Goal: Task Accomplishment & Management: Manage account settings

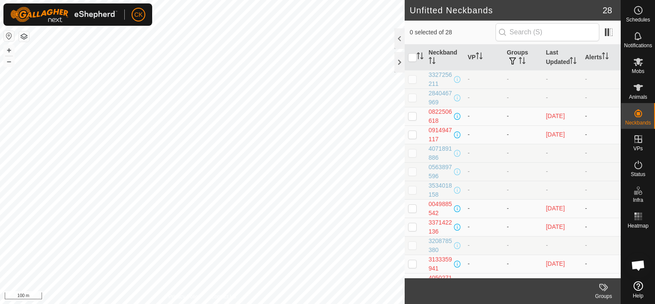
scroll to position [257, 0]
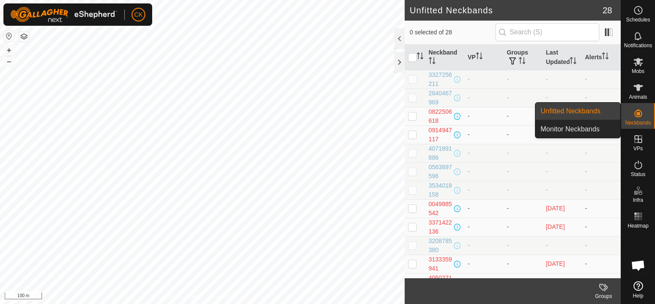
click at [636, 112] on icon at bounding box center [639, 113] width 8 height 8
click at [588, 126] on link "Monitor Neckbands" at bounding box center [578, 129] width 85 height 17
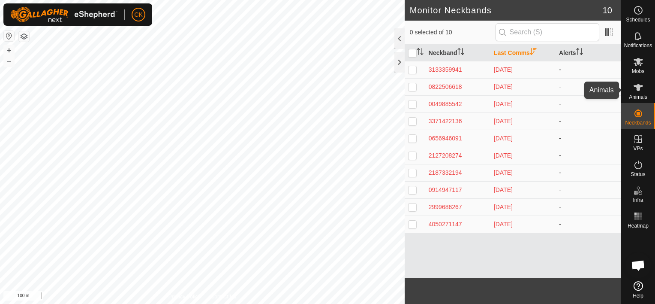
click at [639, 87] on icon at bounding box center [638, 87] width 9 height 7
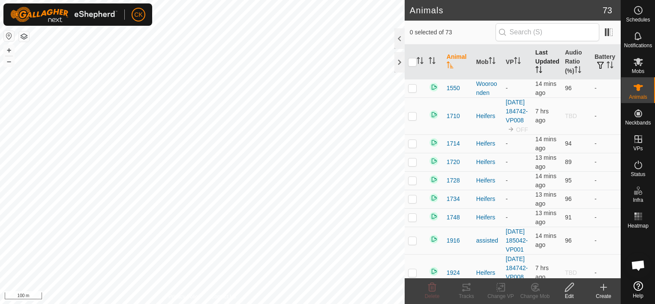
click at [540, 57] on th "Last Updated" at bounding box center [547, 62] width 30 height 35
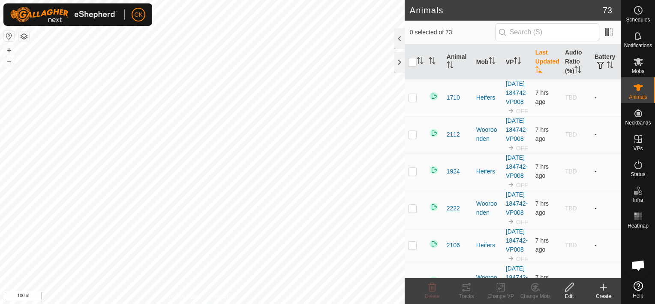
click at [410, 100] on p-checkbox at bounding box center [412, 97] width 9 height 7
checkbox input "true"
click at [414, 138] on p-checkbox at bounding box center [412, 134] width 9 height 7
checkbox input "true"
click at [412, 175] on p-checkbox at bounding box center [412, 171] width 9 height 7
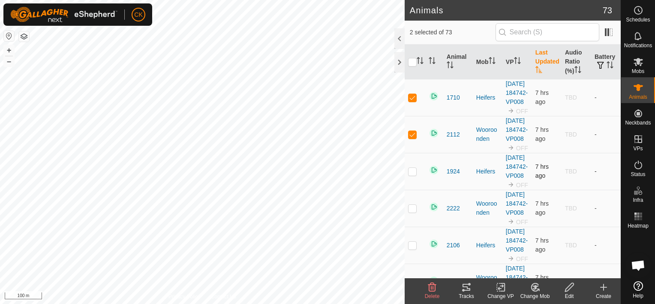
checkbox input "true"
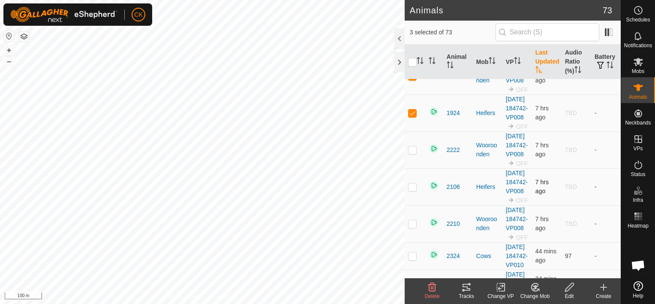
scroll to position [86, 0]
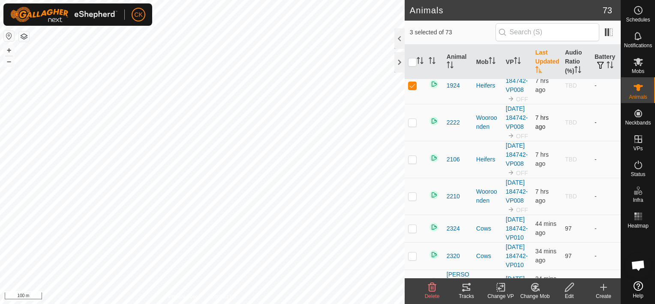
click at [413, 126] on p-checkbox at bounding box center [412, 122] width 9 height 7
checkbox input "true"
click at [413, 163] on p-checkbox at bounding box center [412, 159] width 9 height 7
checkbox input "true"
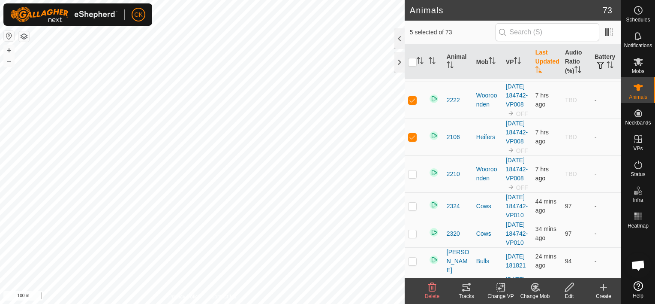
scroll to position [129, 0]
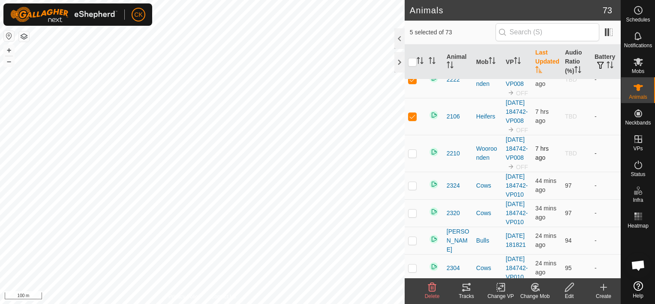
click at [412, 157] on p-checkbox at bounding box center [412, 153] width 9 height 7
checkbox input "true"
click at [432, 286] on icon at bounding box center [432, 287] width 10 height 10
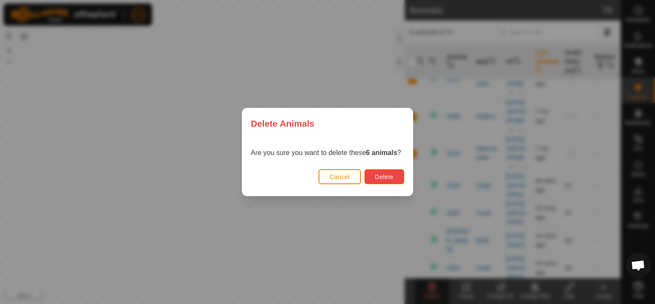
click at [386, 175] on span "Delete" at bounding box center [384, 176] width 18 height 7
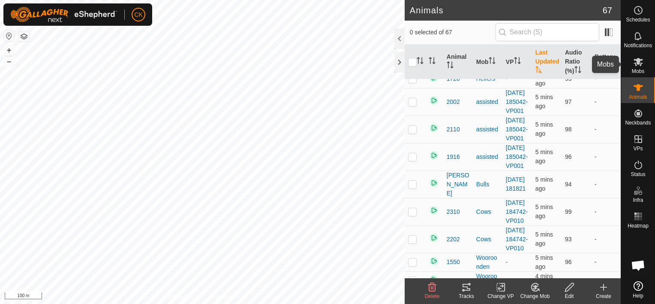
click at [641, 60] on icon at bounding box center [638, 62] width 9 height 8
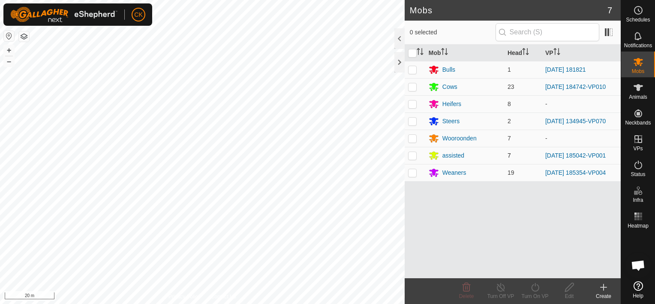
scroll to position [250, 0]
click at [638, 164] on icon at bounding box center [638, 165] width 10 height 10
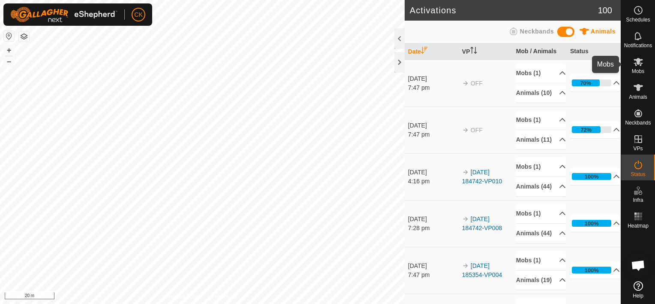
click at [639, 62] on icon at bounding box center [638, 62] width 9 height 8
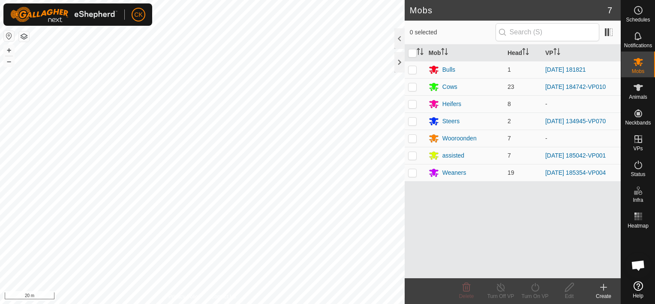
scroll to position [257, 0]
click at [413, 105] on p-checkbox at bounding box center [412, 103] width 9 height 7
checkbox input "true"
click at [535, 286] on icon at bounding box center [535, 287] width 8 height 9
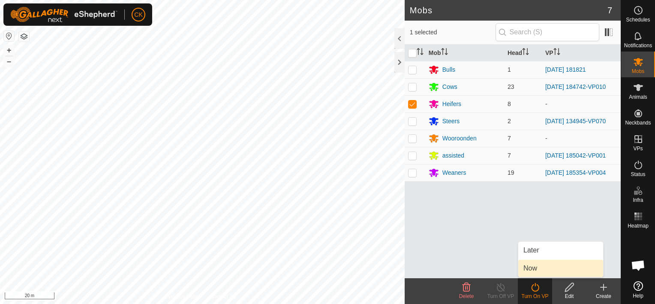
click at [534, 267] on link "Now" at bounding box center [561, 267] width 85 height 17
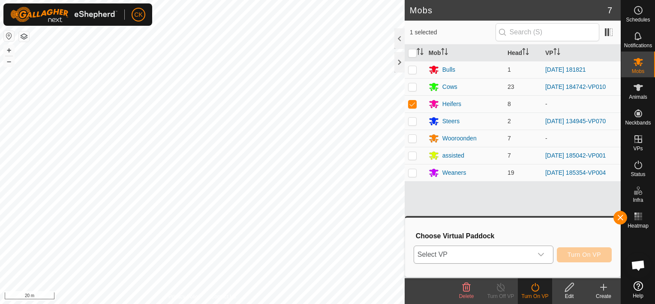
click at [544, 254] on icon "dropdown trigger" at bounding box center [541, 254] width 6 height 3
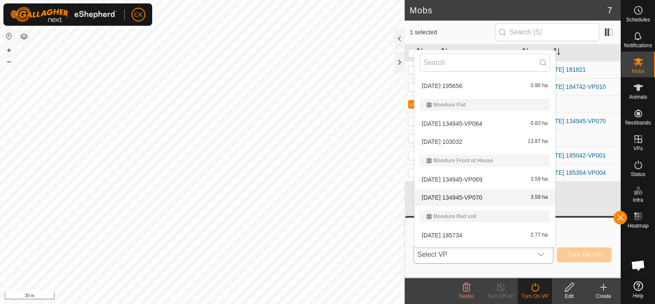
scroll to position [186, 0]
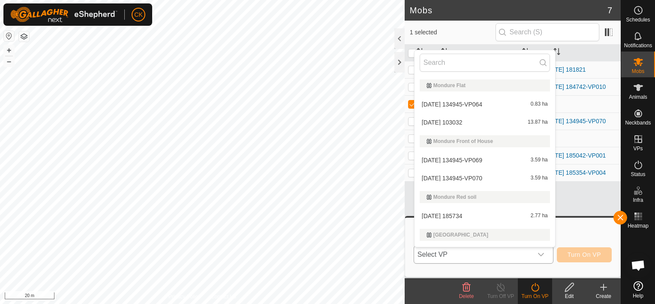
click at [474, 176] on li "2025-08-17 134945-VP070 3.59 ha" at bounding box center [485, 177] width 141 height 17
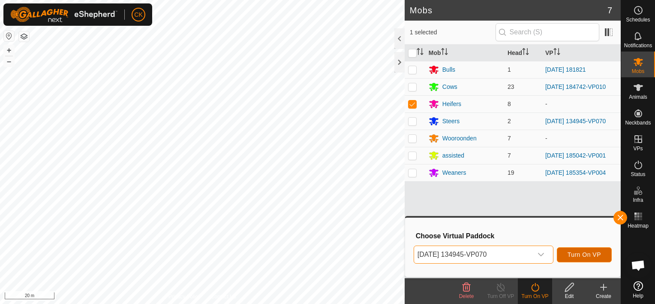
click at [570, 251] on span "Turn On VP" at bounding box center [584, 254] width 33 height 7
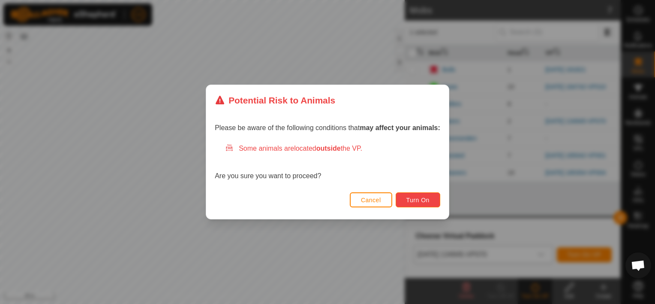
click at [422, 197] on span "Turn On" at bounding box center [418, 199] width 23 height 7
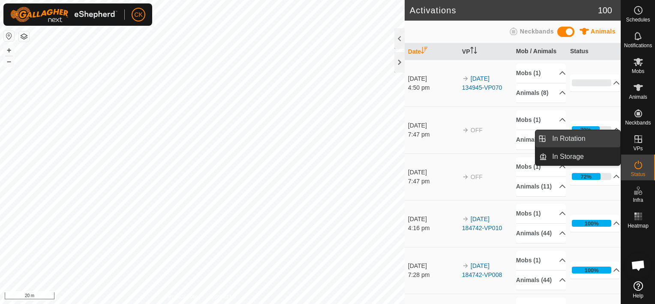
click at [585, 135] on link "In Rotation" at bounding box center [583, 138] width 73 height 17
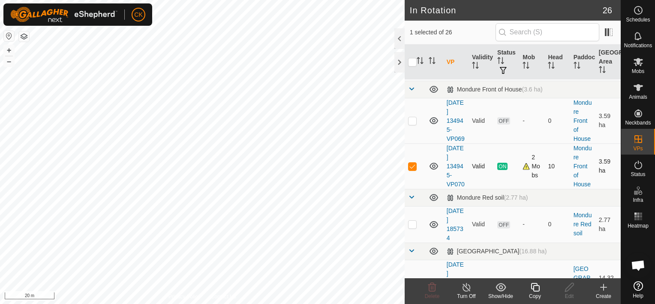
scroll to position [429, 0]
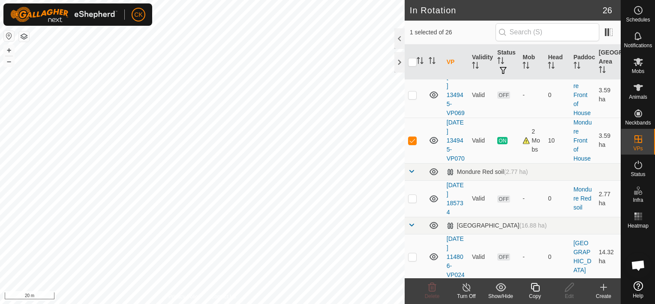
click at [536, 287] on icon at bounding box center [535, 287] width 11 height 10
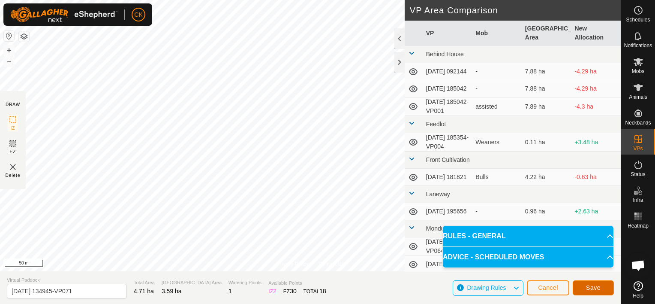
click at [596, 285] on span "Save" at bounding box center [593, 287] width 15 height 7
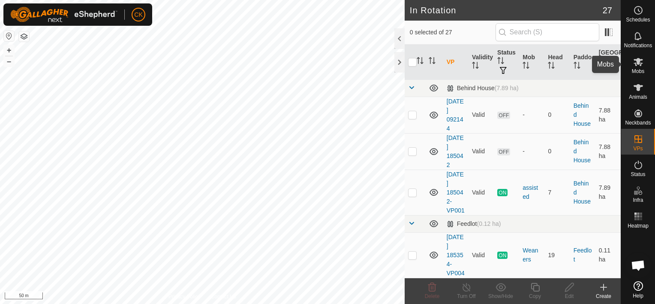
click at [640, 62] on icon at bounding box center [638, 62] width 10 height 10
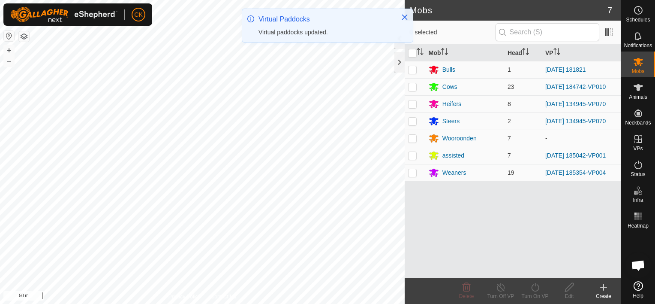
click at [410, 103] on p-checkbox at bounding box center [412, 103] width 9 height 7
checkbox input "true"
click at [414, 119] on p-checkbox at bounding box center [412, 121] width 9 height 7
checkbox input "true"
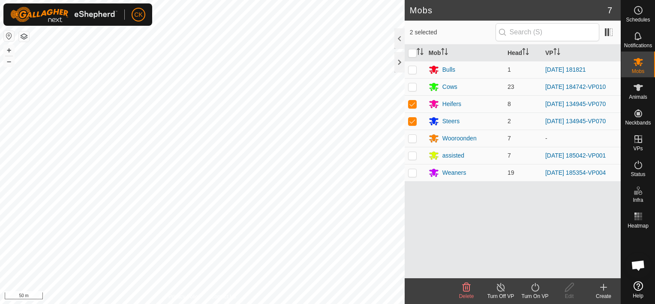
click at [532, 288] on icon at bounding box center [535, 287] width 11 height 10
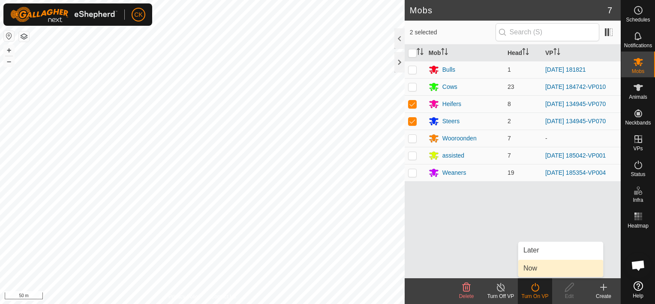
click at [528, 266] on link "Now" at bounding box center [561, 267] width 85 height 17
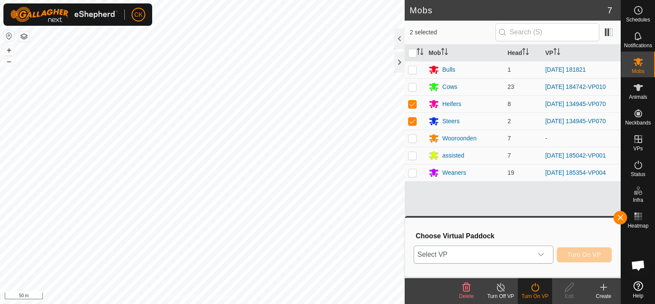
click at [544, 252] on icon "dropdown trigger" at bounding box center [541, 254] width 7 height 7
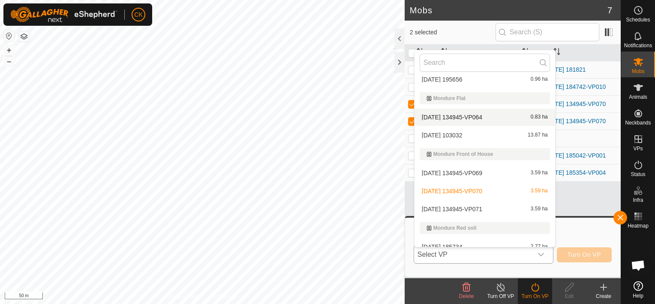
scroll to position [186, 0]
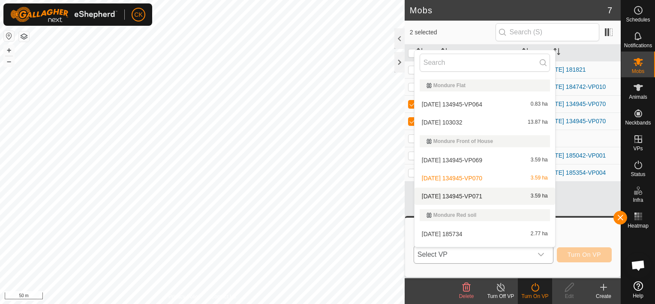
click at [481, 193] on li "2025-08-17 134945-VP071 3.59 ha" at bounding box center [485, 195] width 141 height 17
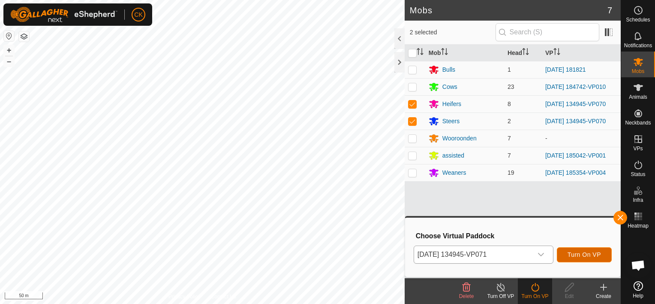
click at [592, 253] on span "Turn On VP" at bounding box center [584, 254] width 33 height 7
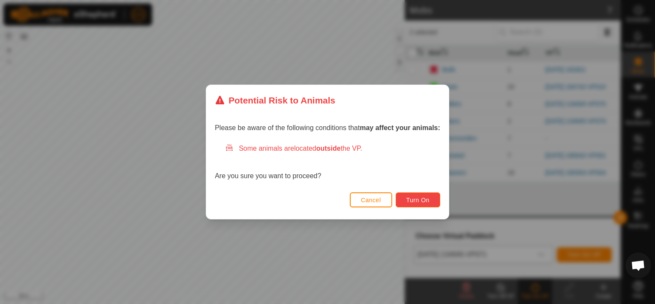
click at [430, 197] on button "Turn On" at bounding box center [418, 199] width 45 height 15
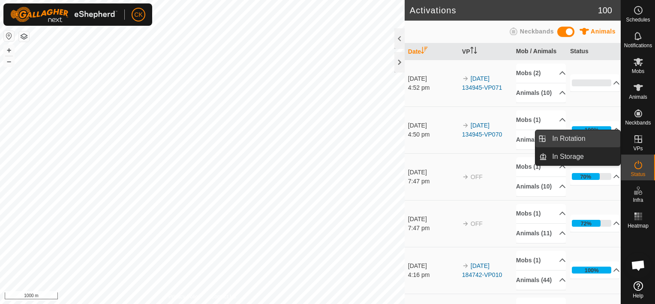
click at [588, 138] on link "In Rotation" at bounding box center [583, 138] width 73 height 17
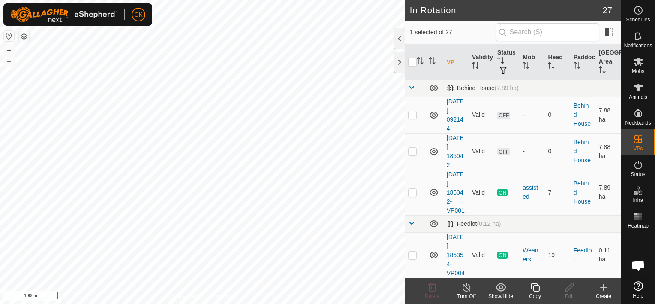
click at [412, 63] on input "checkbox" at bounding box center [412, 62] width 9 height 9
checkbox input "true"
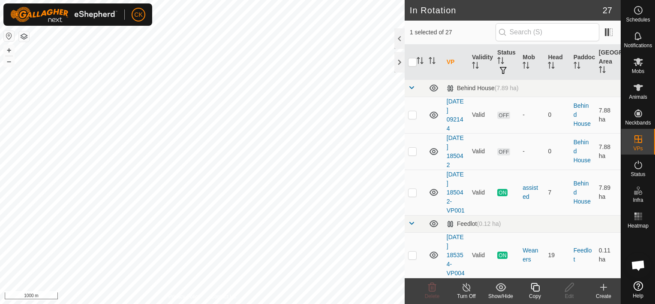
checkbox input "true"
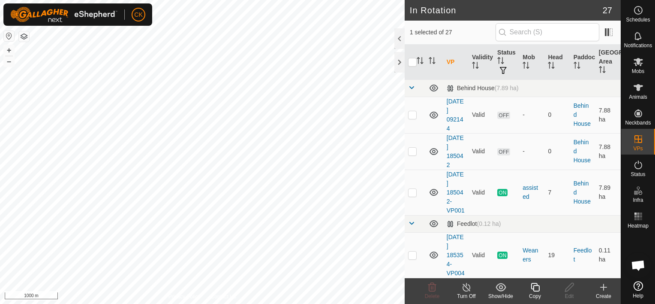
checkbox input "true"
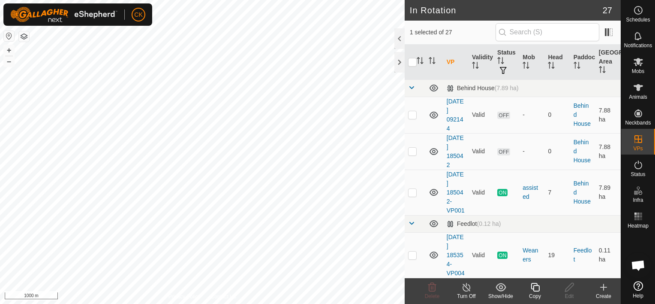
checkbox input "true"
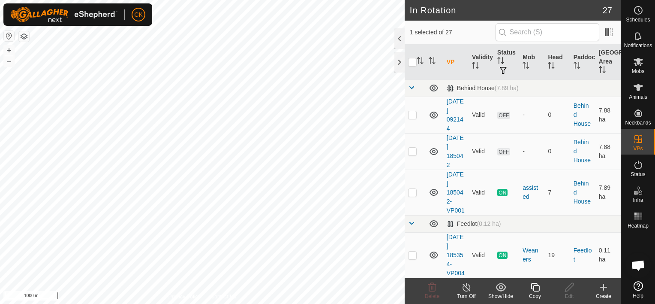
checkbox input "true"
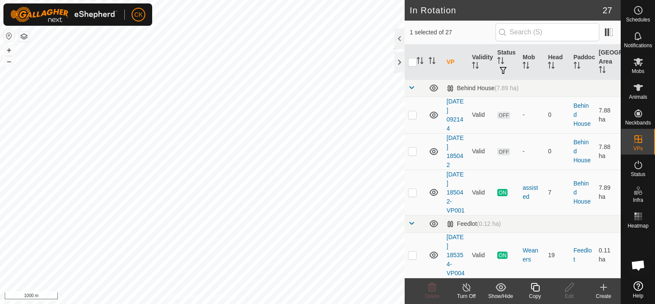
checkbox input "true"
click at [412, 63] on input "checkbox" at bounding box center [412, 62] width 9 height 9
checkbox input "false"
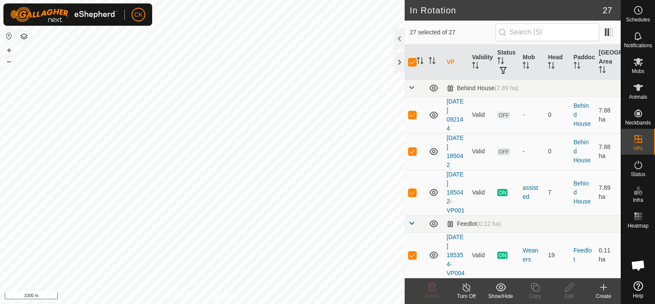
checkbox input "false"
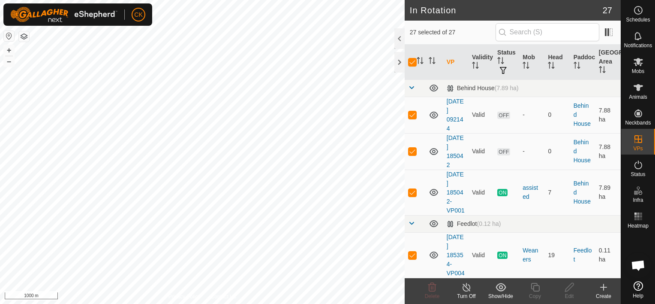
checkbox input "false"
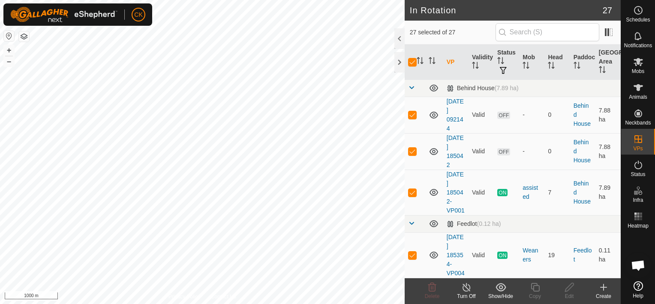
checkbox input "false"
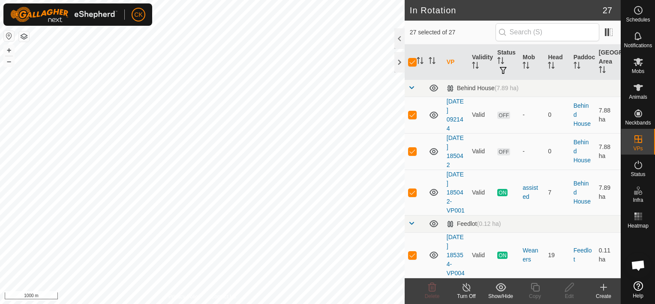
checkbox input "false"
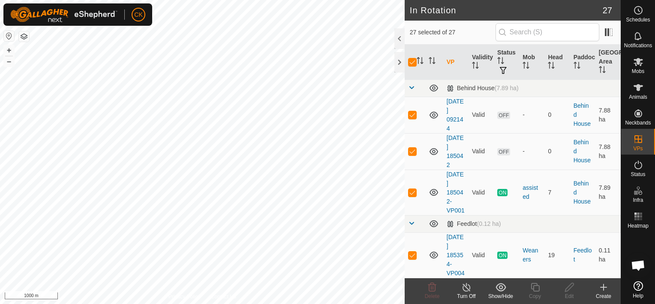
checkbox input "false"
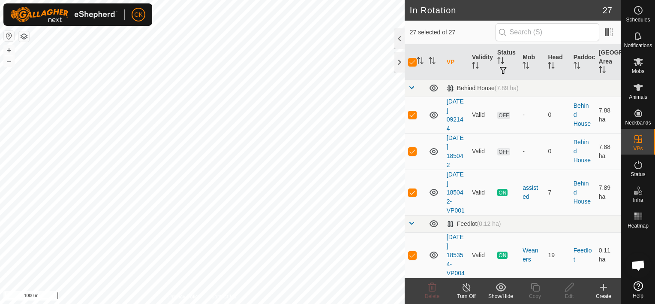
checkbox input "false"
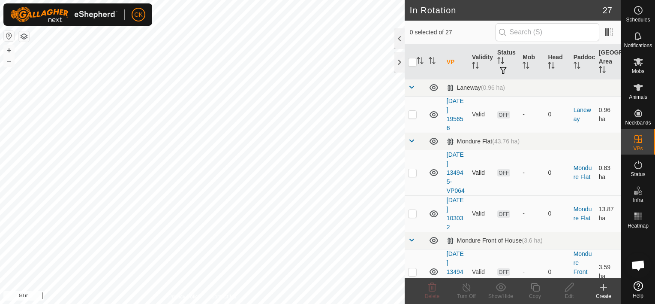
scroll to position [257, 0]
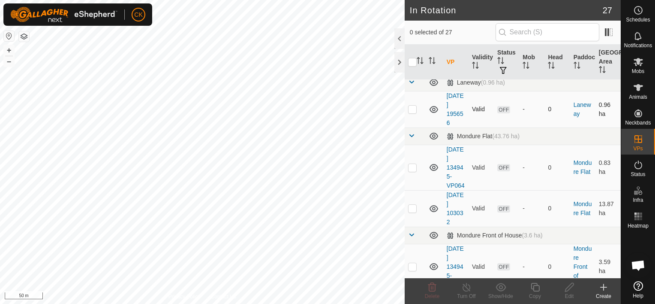
click at [412, 112] on p-checkbox at bounding box center [412, 109] width 9 height 7
checkbox input "false"
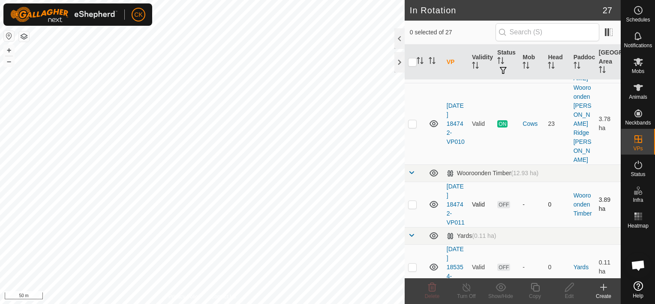
scroll to position [1331, 0]
click at [411, 263] on p-checkbox at bounding box center [412, 266] width 9 height 7
checkbox input "false"
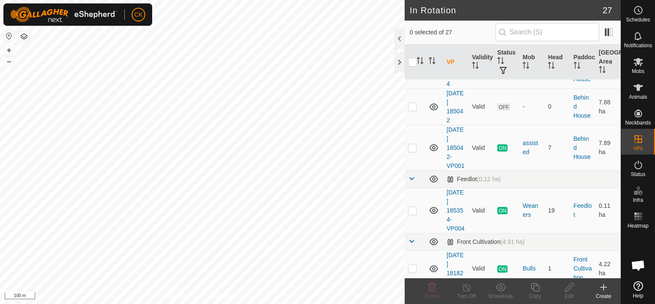
scroll to position [2, 0]
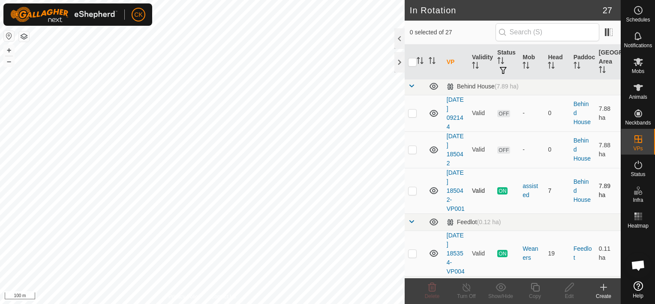
click at [414, 194] on p-checkbox at bounding box center [412, 190] width 9 height 7
checkbox input "true"
click at [533, 286] on icon at bounding box center [535, 287] width 11 height 10
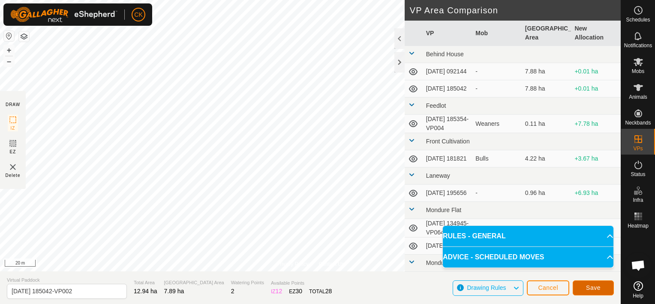
click at [592, 288] on span "Save" at bounding box center [593, 287] width 15 height 7
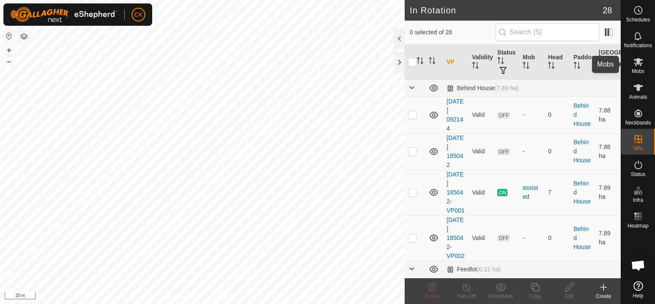
click at [638, 60] on icon at bounding box center [638, 62] width 9 height 8
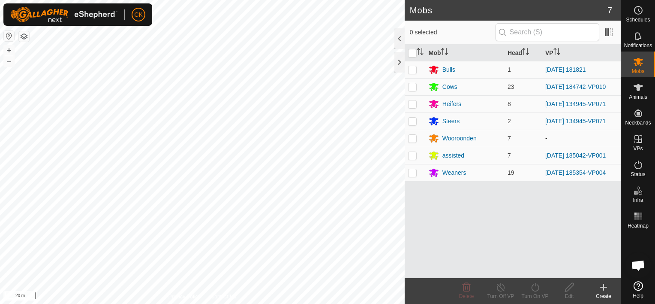
click at [410, 137] on p-checkbox at bounding box center [412, 138] width 9 height 7
checkbox input "true"
click at [535, 287] on icon at bounding box center [535, 287] width 11 height 10
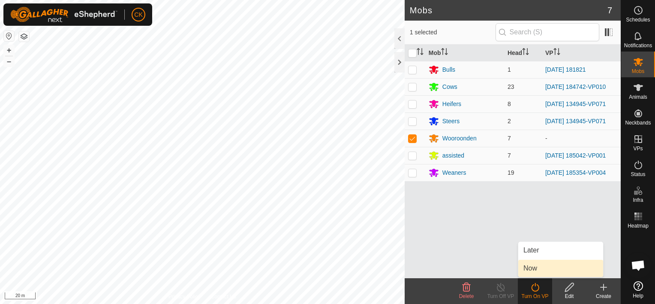
click at [533, 267] on link "Now" at bounding box center [561, 267] width 85 height 17
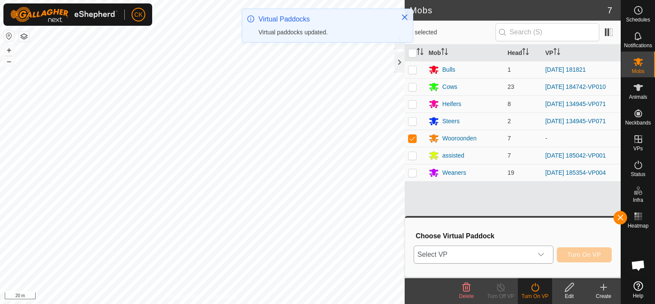
click at [544, 254] on icon "dropdown trigger" at bounding box center [541, 254] width 6 height 3
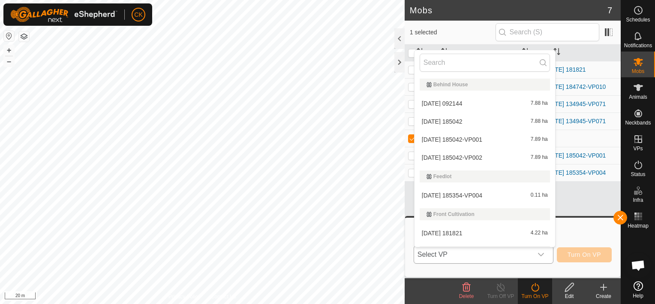
click at [484, 157] on li "2025-08-11 185042-VP002 7.89 ha" at bounding box center [485, 157] width 141 height 17
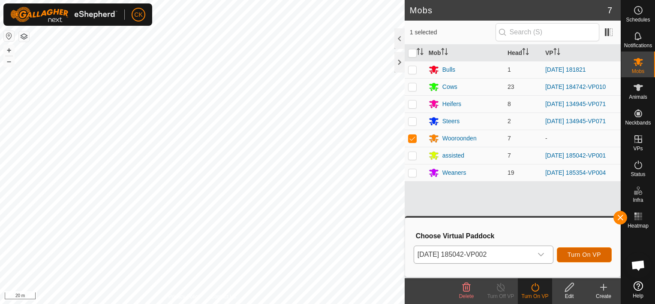
click at [577, 253] on span "Turn On VP" at bounding box center [584, 254] width 33 height 7
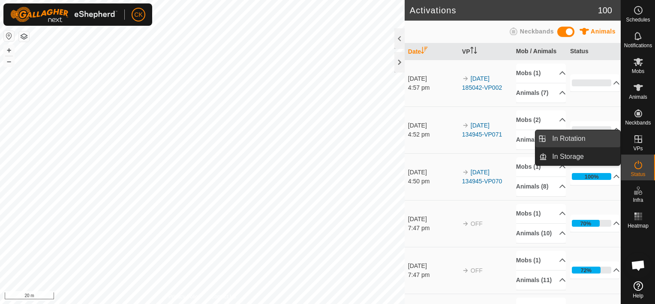
drag, startPoint x: 618, startPoint y: 139, endPoint x: 585, endPoint y: 139, distance: 33.0
click at [585, 139] on link "In Rotation" at bounding box center [583, 138] width 73 height 17
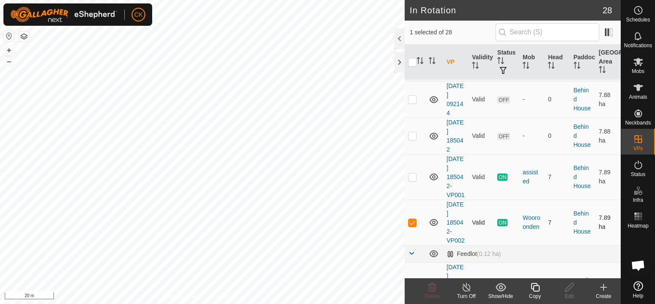
scroll to position [43, 0]
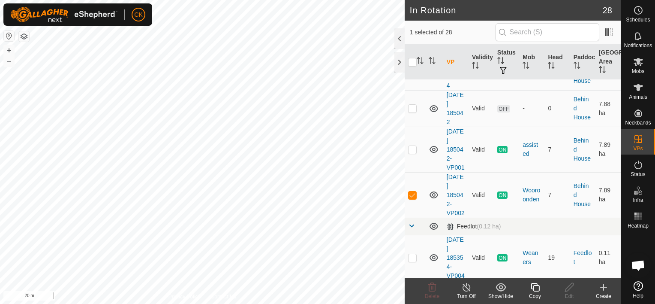
click at [537, 286] on icon at bounding box center [535, 287] width 11 height 10
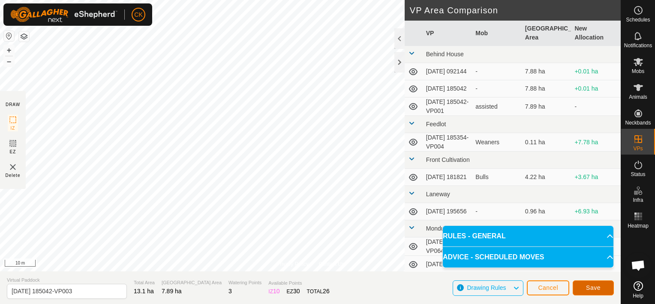
click at [588, 285] on span "Save" at bounding box center [593, 287] width 15 height 7
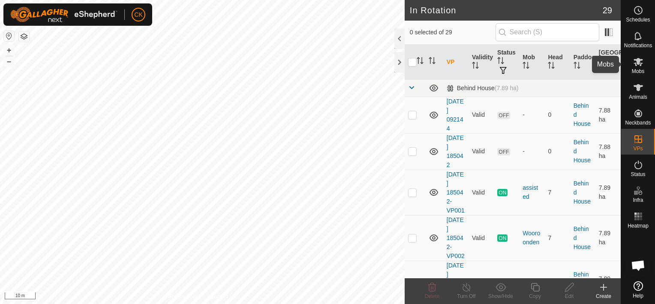
click at [636, 60] on icon at bounding box center [638, 62] width 9 height 8
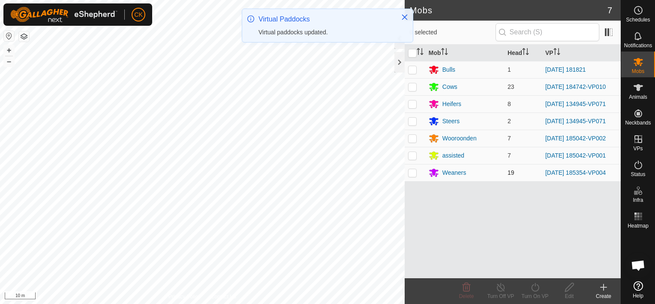
click at [413, 172] on p-checkbox at bounding box center [412, 172] width 9 height 7
checkbox input "true"
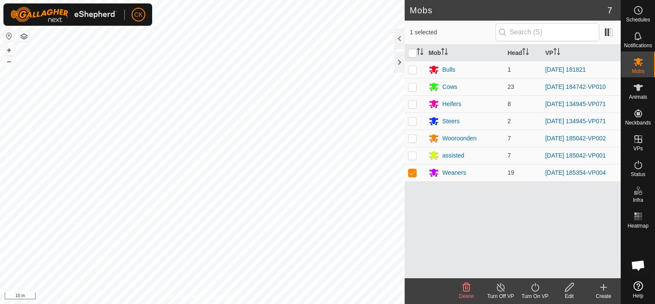
click at [535, 287] on icon at bounding box center [535, 287] width 11 height 10
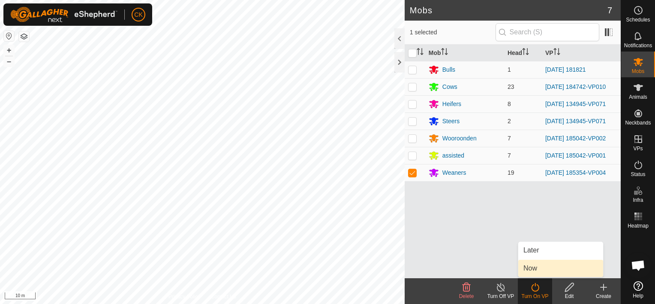
click at [531, 267] on link "Now" at bounding box center [561, 267] width 85 height 17
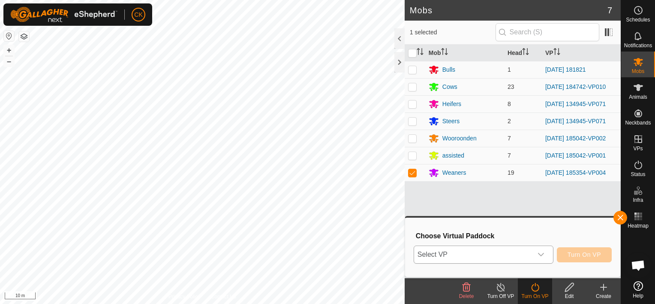
click at [541, 253] on icon "dropdown trigger" at bounding box center [541, 254] width 7 height 7
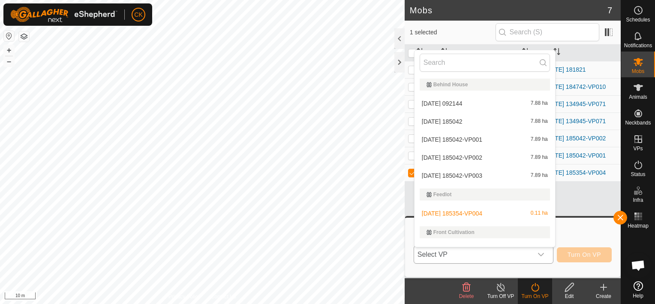
scroll to position [13, 0]
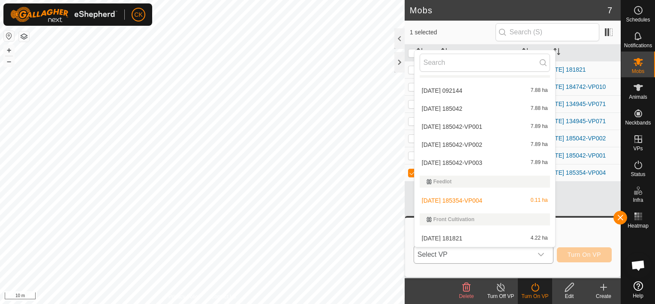
click at [486, 160] on li "2025-08-11 185042-VP003 7.89 ha" at bounding box center [485, 162] width 141 height 17
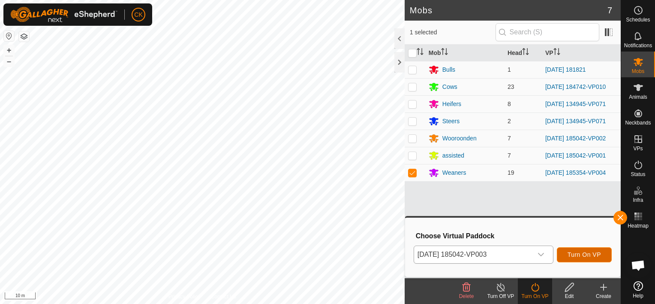
click at [575, 253] on span "Turn On VP" at bounding box center [584, 254] width 33 height 7
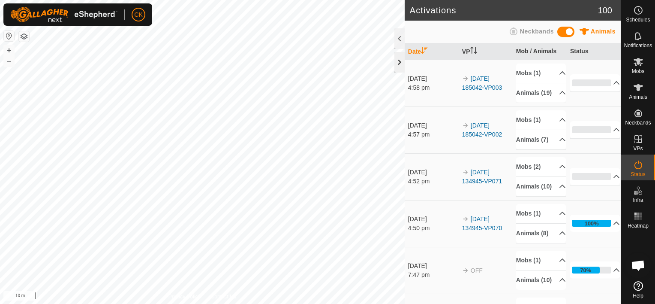
click at [400, 63] on div at bounding box center [400, 62] width 10 height 21
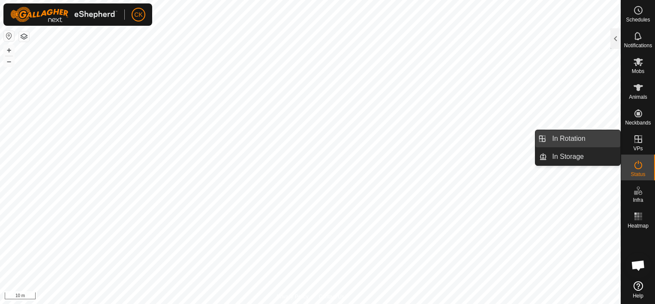
click at [585, 137] on link "In Rotation" at bounding box center [583, 138] width 73 height 17
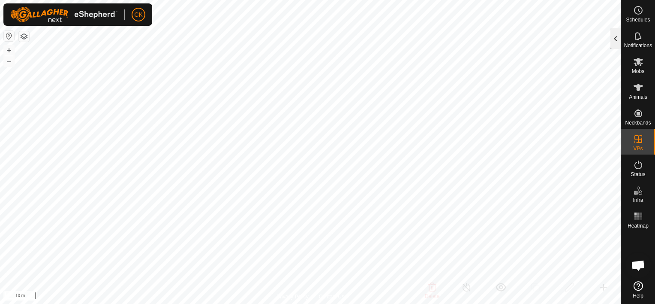
click at [616, 37] on div at bounding box center [616, 38] width 10 height 21
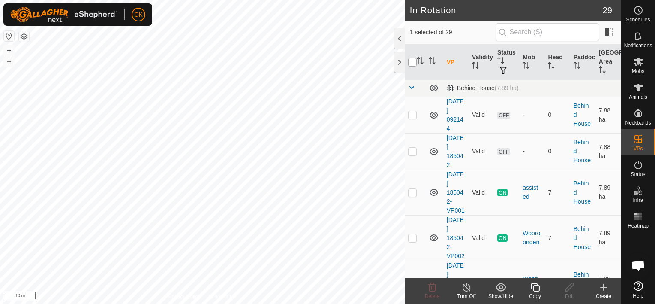
click at [413, 60] on input "checkbox" at bounding box center [412, 62] width 9 height 9
checkbox input "true"
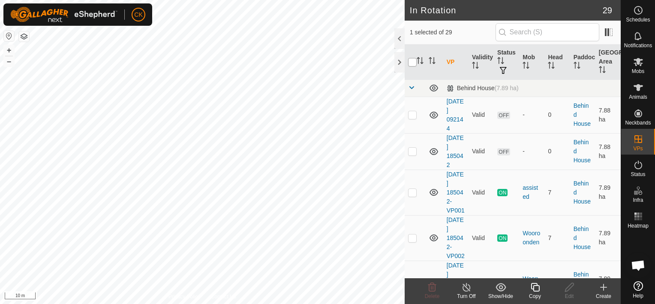
checkbox input "true"
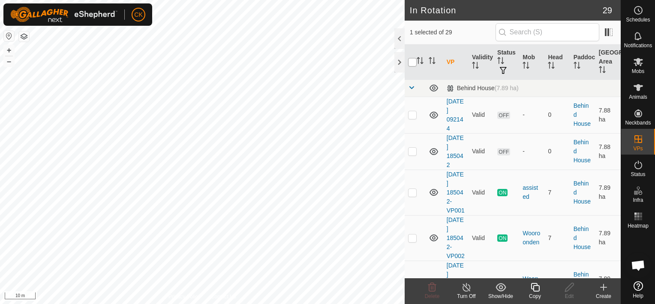
checkbox input "true"
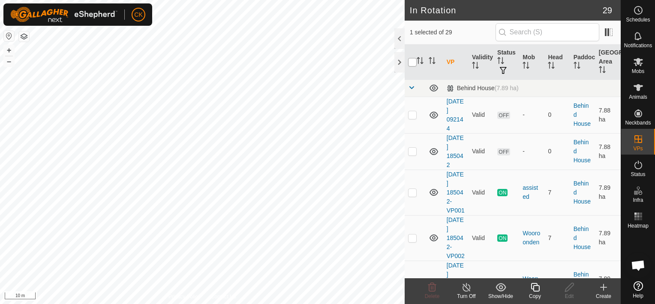
checkbox input "true"
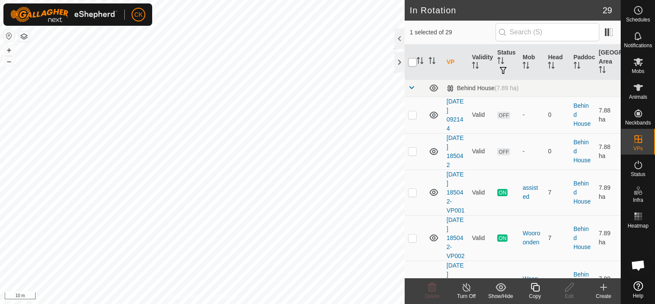
checkbox input "true"
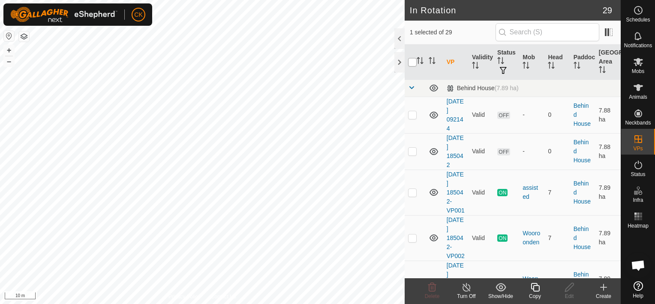
checkbox input "true"
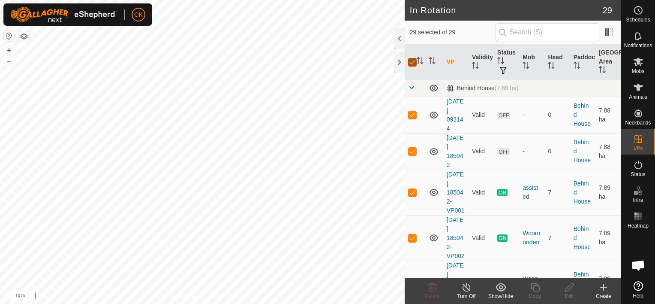
click at [413, 60] on input "checkbox" at bounding box center [412, 62] width 9 height 9
checkbox input "false"
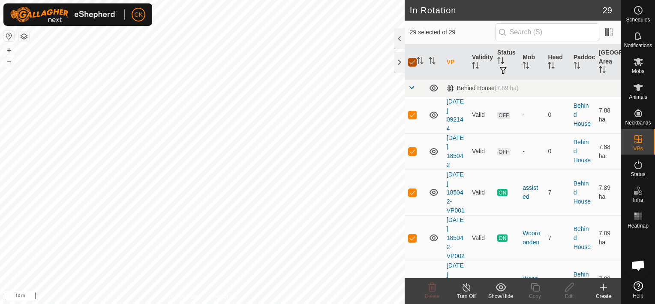
checkbox input "false"
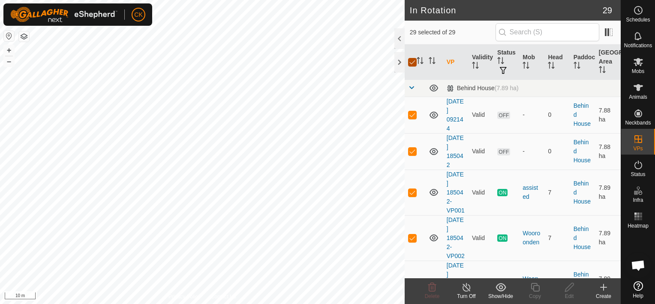
checkbox input "false"
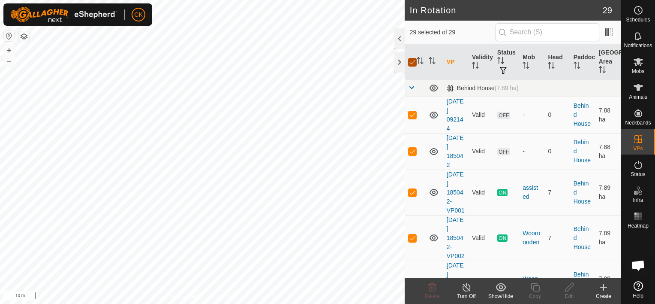
checkbox input "false"
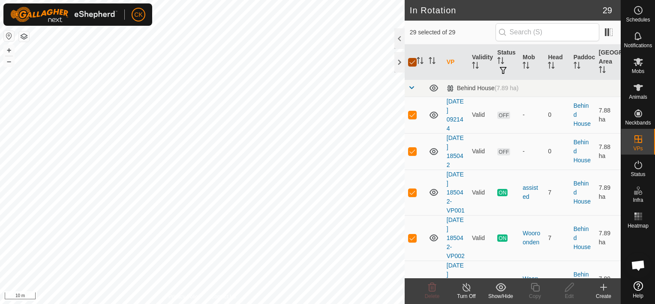
checkbox input "false"
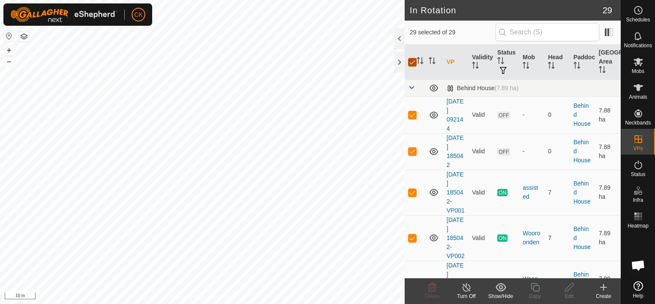
checkbox input "false"
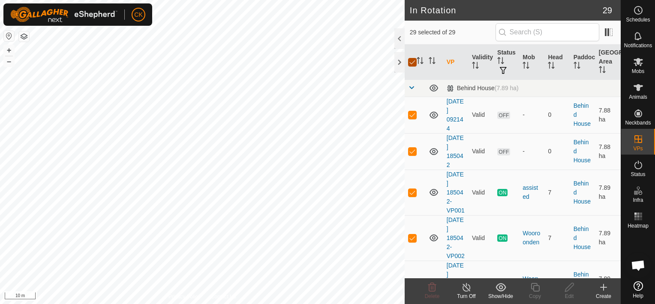
checkbox input "false"
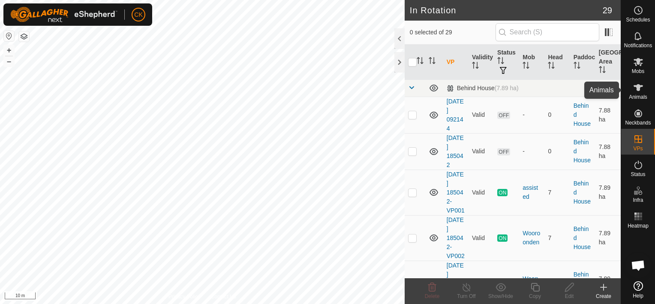
click at [639, 87] on icon at bounding box center [638, 87] width 9 height 7
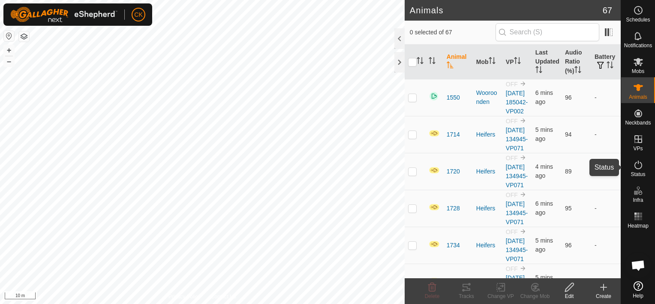
click at [638, 166] on icon at bounding box center [638, 165] width 10 height 10
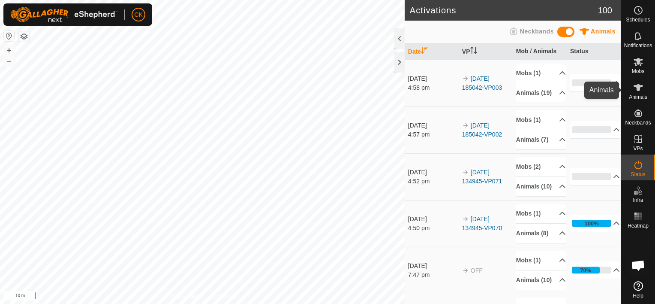
click at [640, 86] on icon at bounding box center [638, 87] width 9 height 7
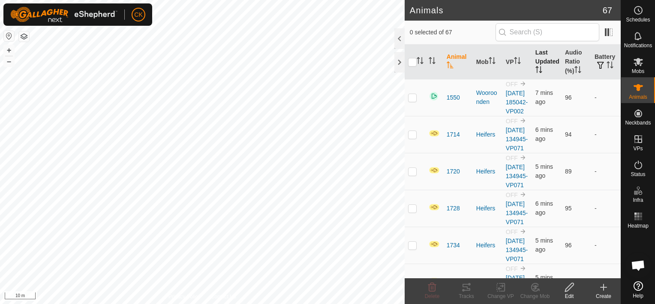
click at [542, 61] on th "Last Updated" at bounding box center [547, 62] width 30 height 35
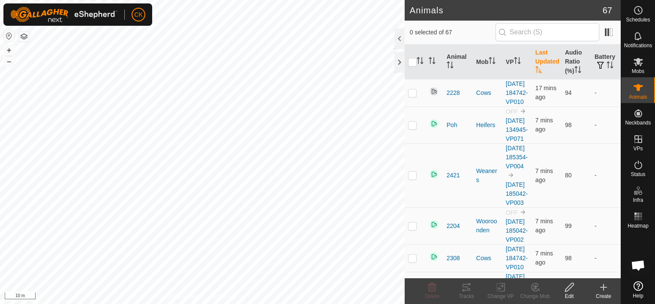
click at [542, 60] on th "Last Updated" at bounding box center [547, 62] width 30 height 35
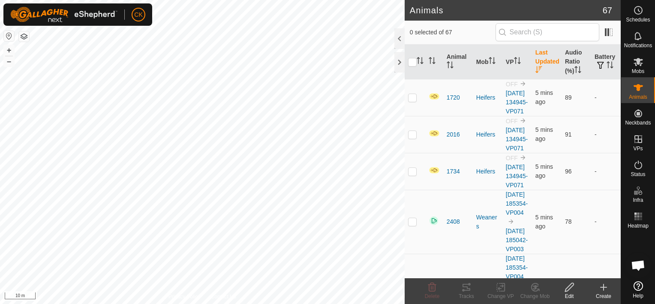
click at [542, 60] on th "Last Updated" at bounding box center [547, 62] width 30 height 35
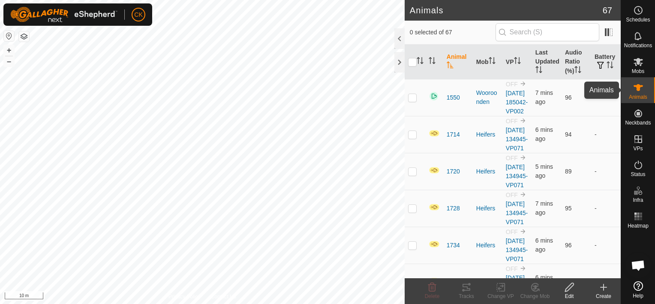
scroll to position [250, 0]
click at [638, 60] on icon at bounding box center [638, 62] width 9 height 8
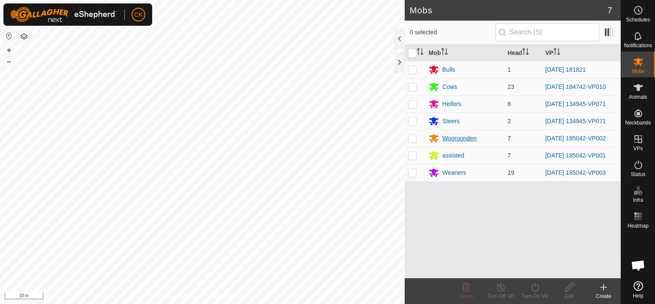
scroll to position [257, 0]
click at [638, 161] on icon at bounding box center [638, 165] width 10 height 10
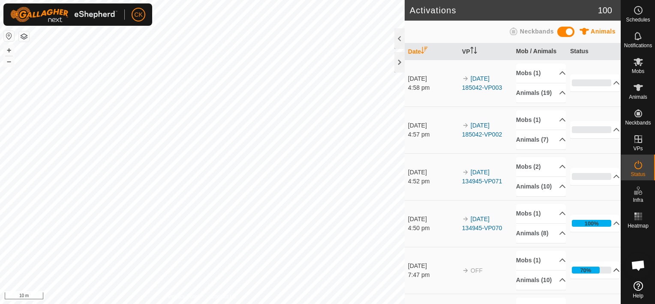
click at [603, 278] on p-accordion-header "70%" at bounding box center [595, 269] width 50 height 17
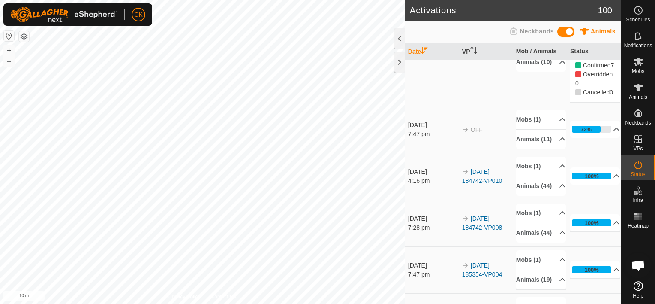
scroll to position [228, 0]
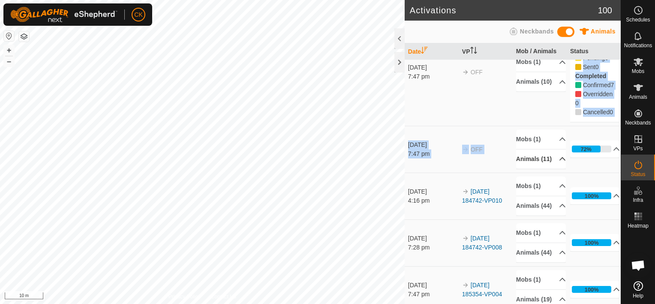
drag, startPoint x: 542, startPoint y: 151, endPoint x: 544, endPoint y: 189, distance: 38.2
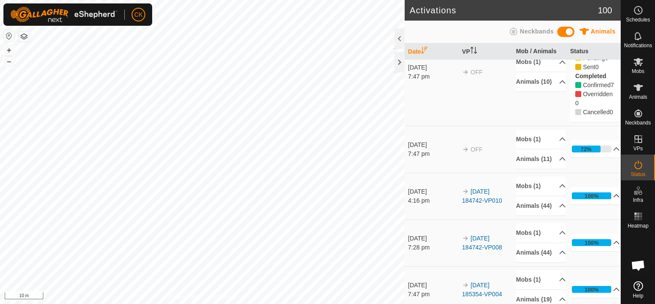
drag, startPoint x: 544, startPoint y: 189, endPoint x: 514, endPoint y: 151, distance: 47.6
click at [514, 126] on td "Mobs (1) Wooroonden Animals (10) (Deleted) 2116 1550 2114 2218 (Deleted) (Delet…" at bounding box center [540, 71] width 54 height 107
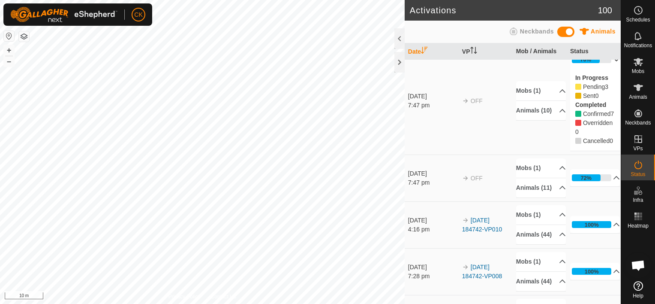
scroll to position [185, 0]
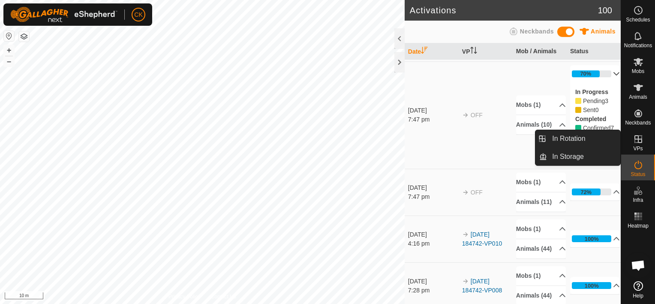
click at [638, 139] on icon at bounding box center [639, 139] width 8 height 8
click at [599, 139] on link "In Rotation" at bounding box center [583, 138] width 73 height 17
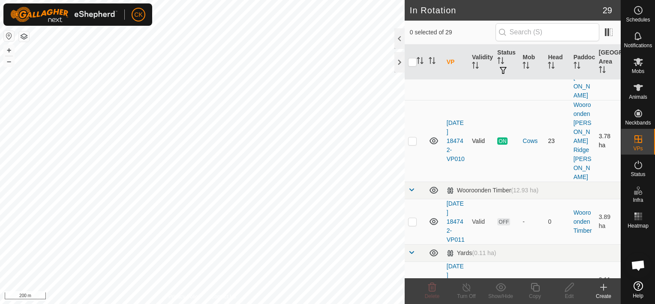
scroll to position [1415, 0]
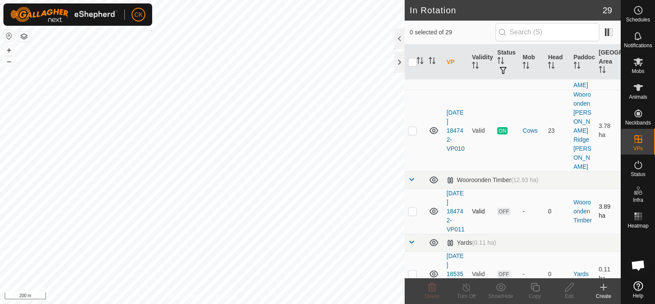
click at [411, 208] on p-checkbox at bounding box center [412, 211] width 9 height 7
checkbox input "true"
click at [640, 61] on icon at bounding box center [638, 62] width 9 height 8
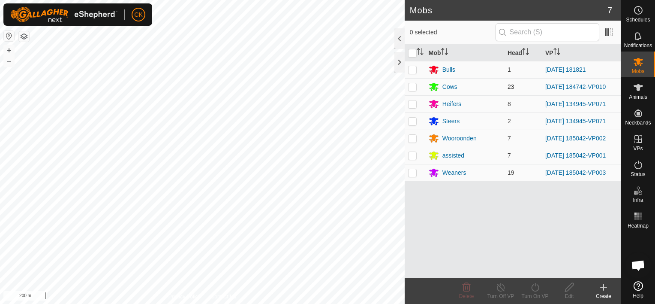
click at [411, 86] on p-checkbox at bounding box center [412, 86] width 9 height 7
checkbox input "true"
click at [532, 286] on icon at bounding box center [535, 287] width 8 height 9
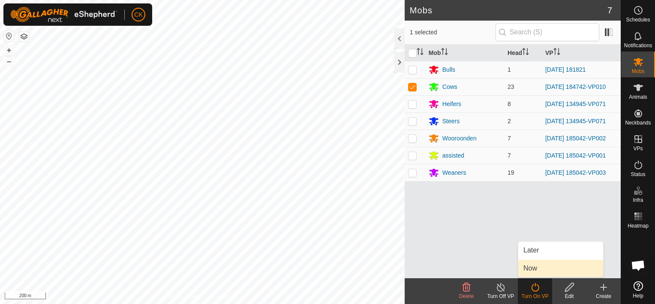
click at [530, 267] on link "Now" at bounding box center [561, 267] width 85 height 17
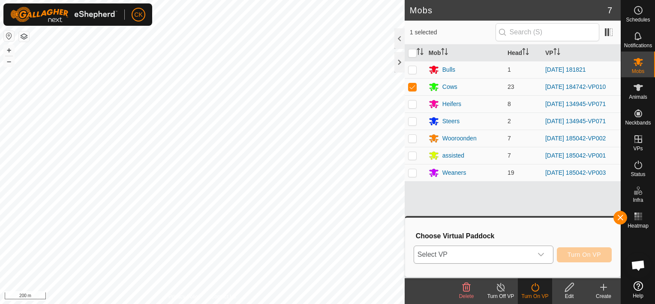
click at [544, 251] on icon "dropdown trigger" at bounding box center [541, 254] width 7 height 7
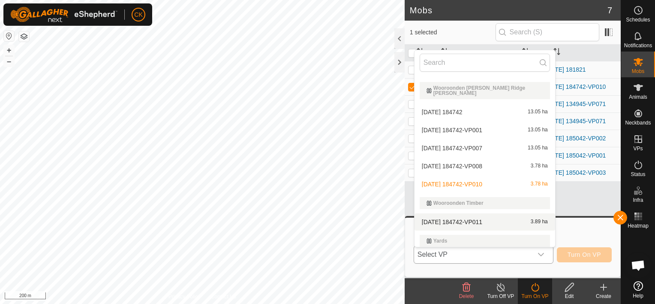
scroll to position [587, 0]
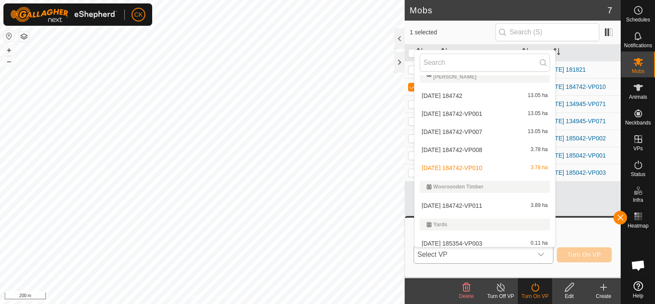
click at [478, 199] on li "2025-09-12 184742-VP011 3.89 ha" at bounding box center [485, 205] width 141 height 17
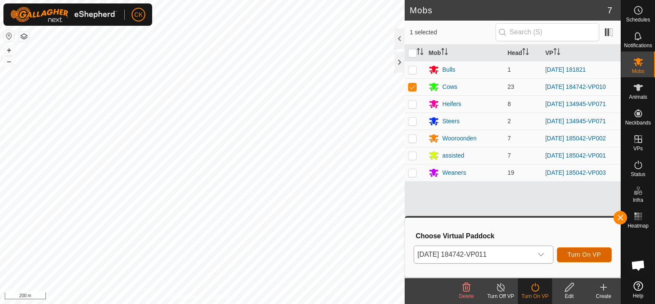
click at [582, 256] on span "Turn On VP" at bounding box center [584, 254] width 33 height 7
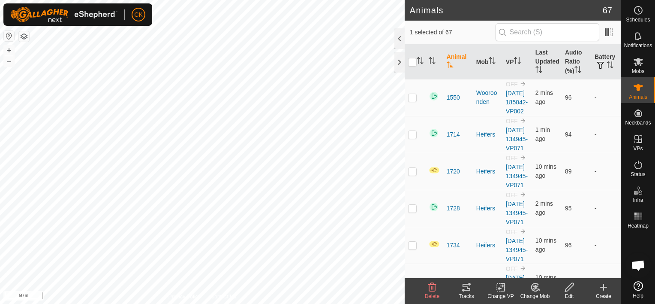
click at [466, 286] on icon at bounding box center [467, 286] width 8 height 7
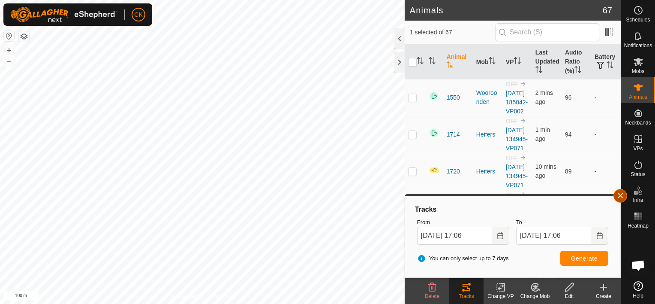
click at [621, 196] on button "button" at bounding box center [621, 196] width 14 height 14
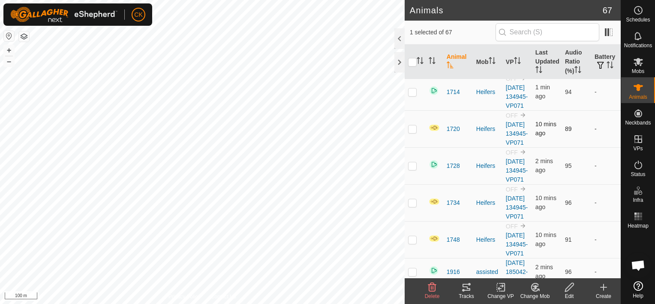
scroll to position [43, 0]
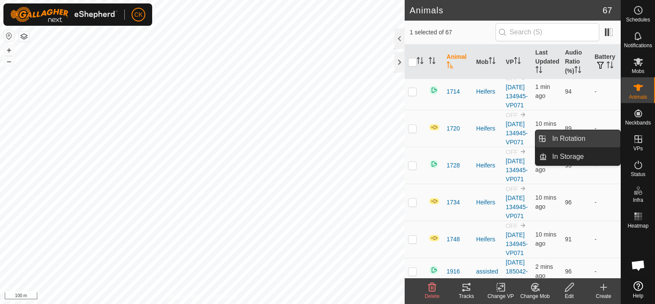
drag, startPoint x: 581, startPoint y: 136, endPoint x: 549, endPoint y: 133, distance: 31.9
click at [581, 136] on link "In Rotation" at bounding box center [583, 138] width 73 height 17
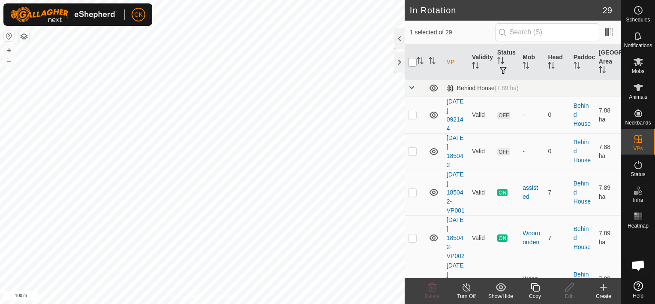
click at [413, 58] on input "checkbox" at bounding box center [412, 62] width 9 height 9
checkbox input "true"
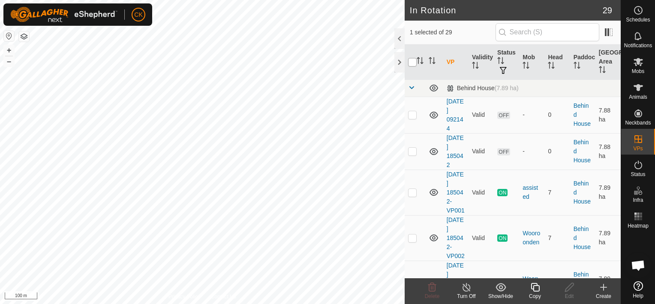
checkbox input "true"
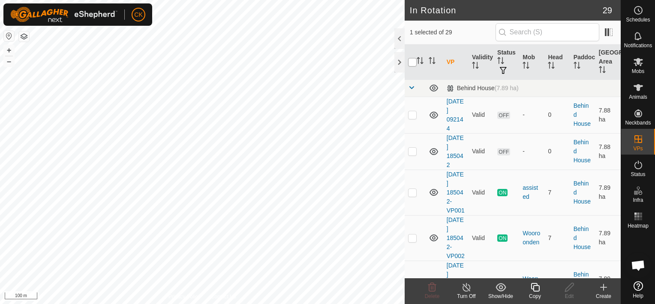
checkbox input "true"
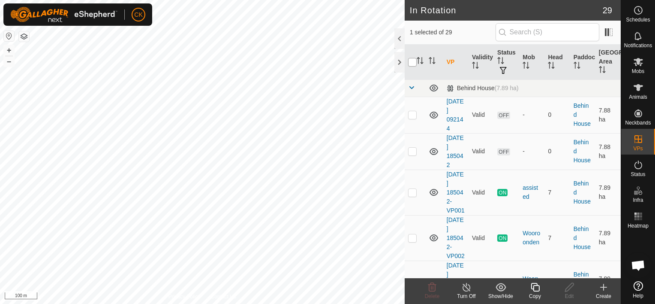
checkbox input "true"
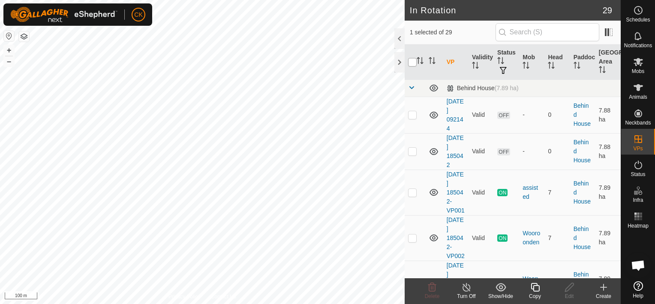
checkbox input "true"
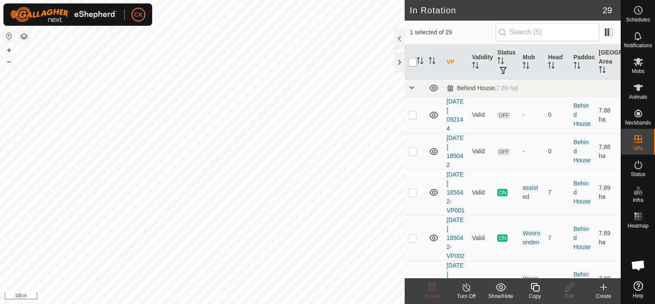
checkbox input "true"
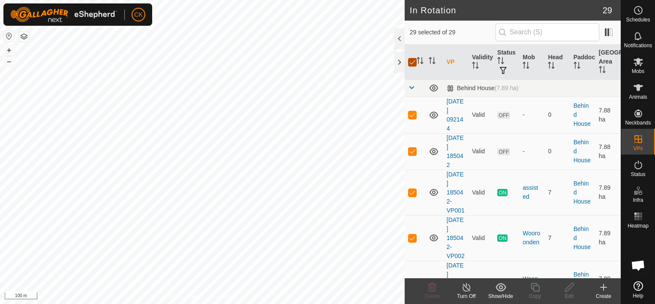
click at [413, 58] on input "checkbox" at bounding box center [412, 62] width 9 height 9
checkbox input "false"
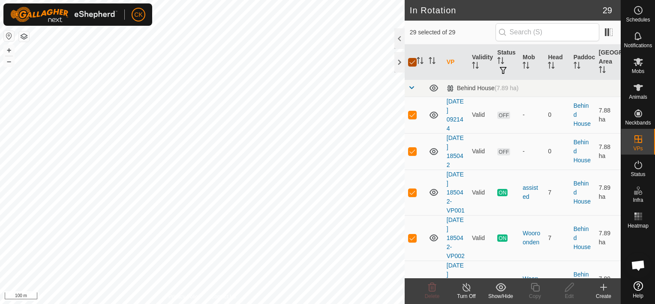
checkbox input "false"
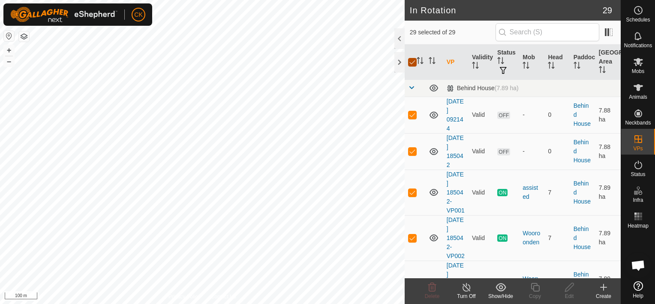
checkbox input "false"
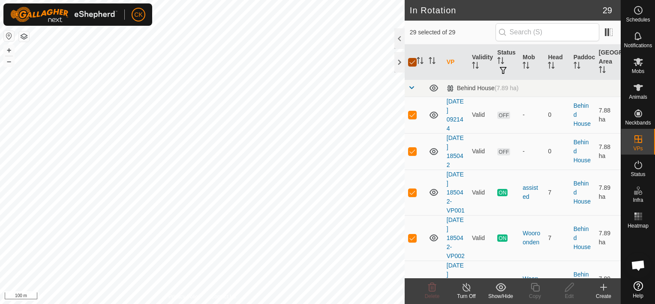
checkbox input "false"
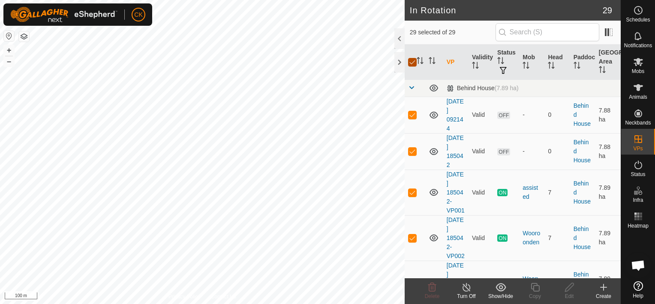
checkbox input "false"
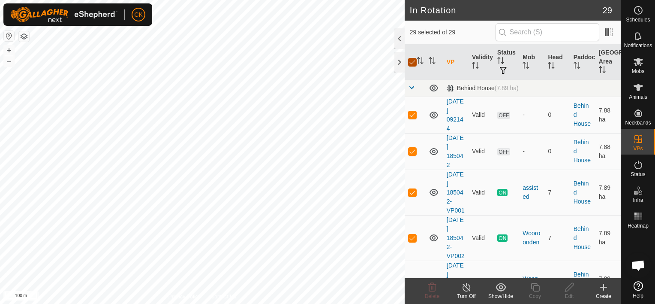
checkbox input "false"
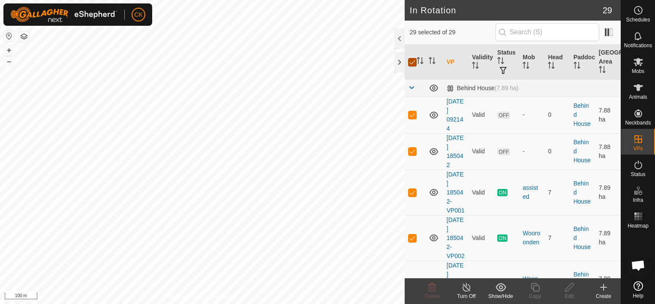
checkbox input "false"
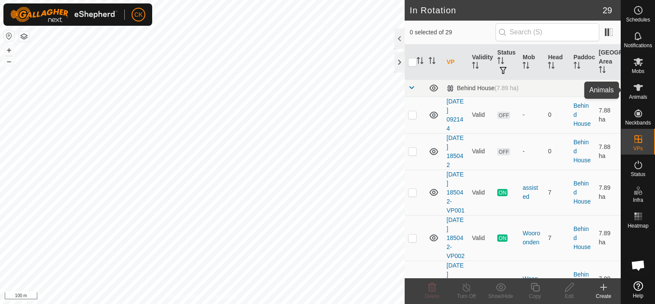
click at [636, 89] on icon at bounding box center [638, 87] width 9 height 7
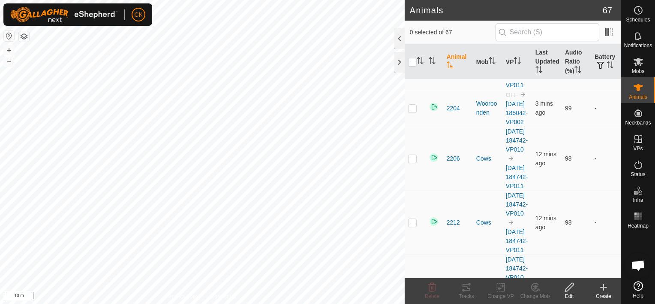
scroll to position [772, 0]
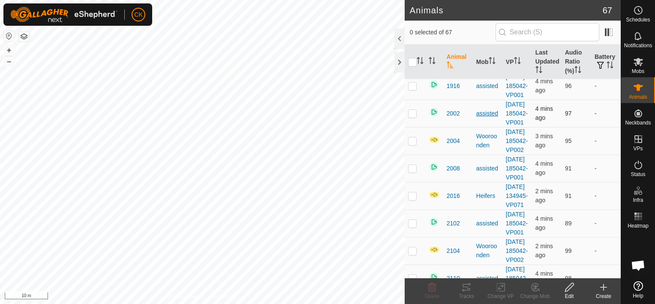
scroll to position [250, 0]
click at [637, 62] on icon at bounding box center [638, 62] width 9 height 8
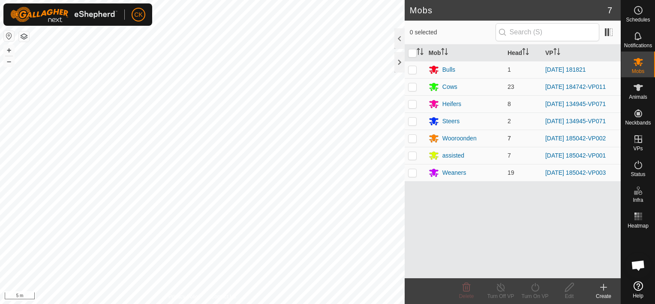
scroll to position [257, 0]
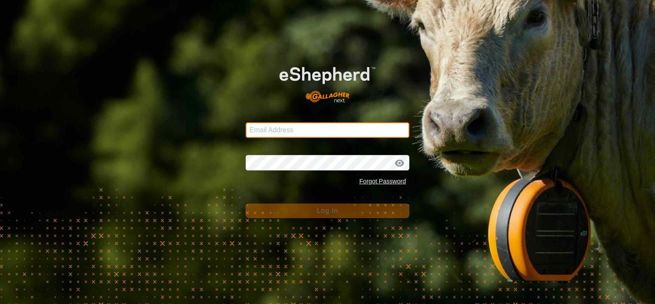
type input "[EMAIL_ADDRESS][DOMAIN_NAME]"
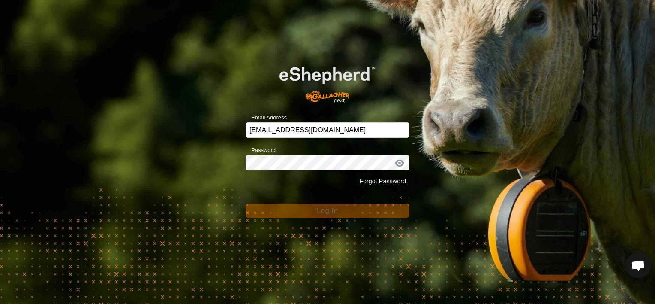
scroll to position [250, 0]
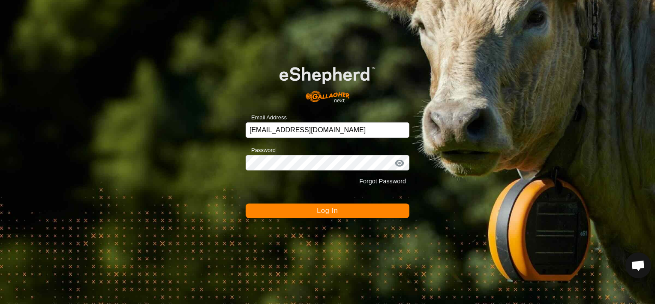
click at [385, 209] on button "Log In" at bounding box center [328, 210] width 164 height 15
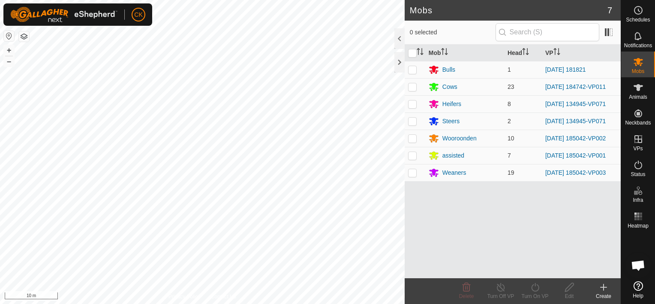
scroll to position [257, 0]
click at [451, 119] on div "Steers" at bounding box center [451, 121] width 17 height 9
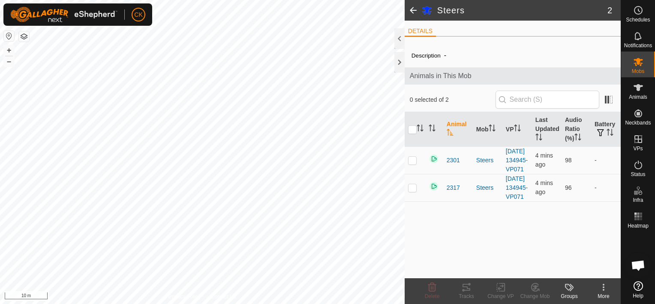
click at [427, 53] on label "Description" at bounding box center [426, 55] width 29 height 6
click at [569, 287] on icon at bounding box center [569, 287] width 10 height 10
click at [606, 287] on icon at bounding box center [604, 287] width 10 height 10
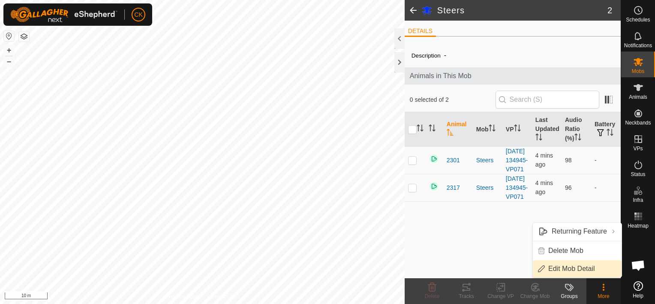
click at [590, 267] on link "Edit Mob Detail" at bounding box center [577, 268] width 89 height 17
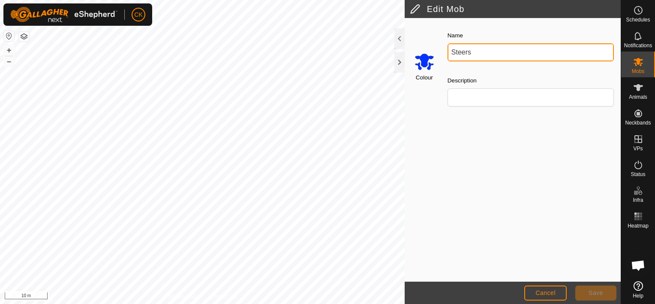
click at [502, 55] on input "Steers" at bounding box center [531, 52] width 166 height 18
type input "S"
type input "Mondure"
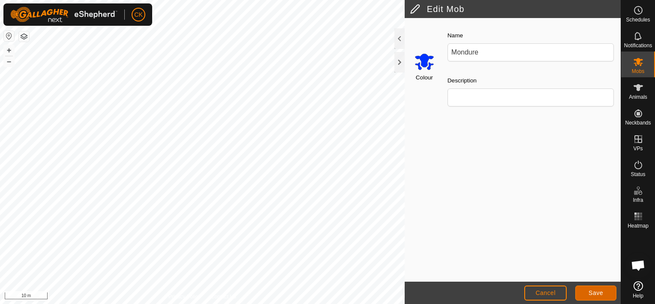
click at [594, 292] on span "Save" at bounding box center [596, 292] width 15 height 7
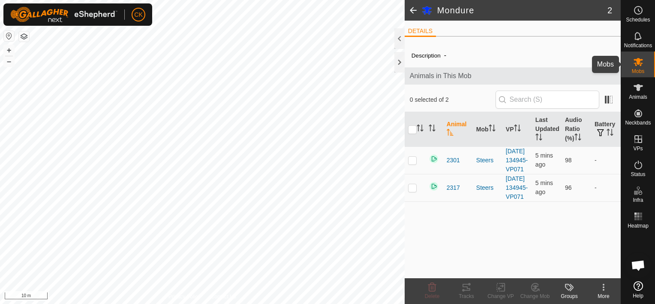
click at [641, 62] on icon at bounding box center [638, 62] width 10 height 10
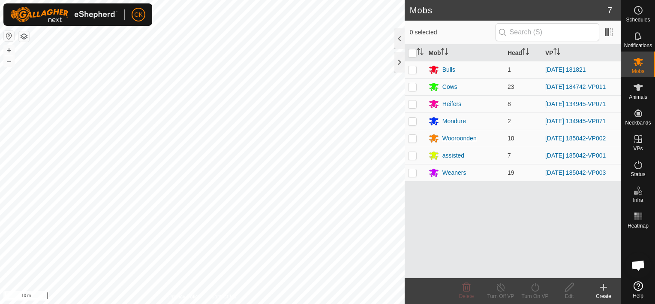
click at [453, 137] on div "Wooroonden" at bounding box center [460, 138] width 34 height 9
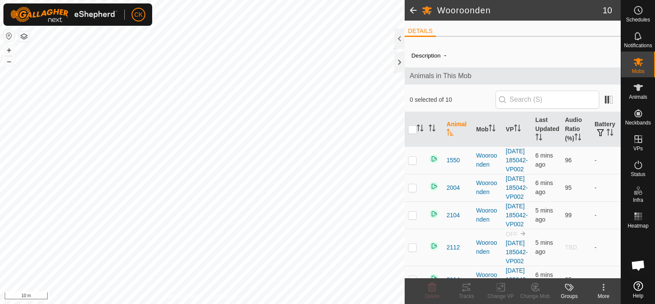
click at [603, 286] on icon at bounding box center [604, 287] width 2 height 2
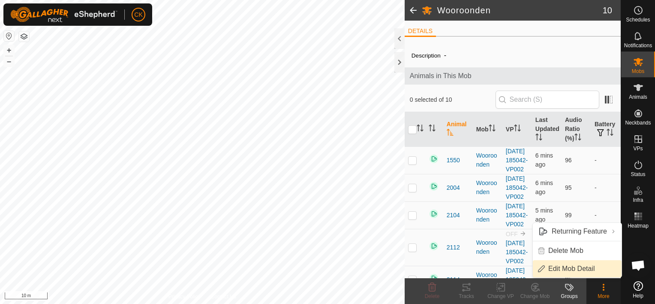
click at [580, 267] on link "Edit Mob Detail" at bounding box center [577, 268] width 89 height 17
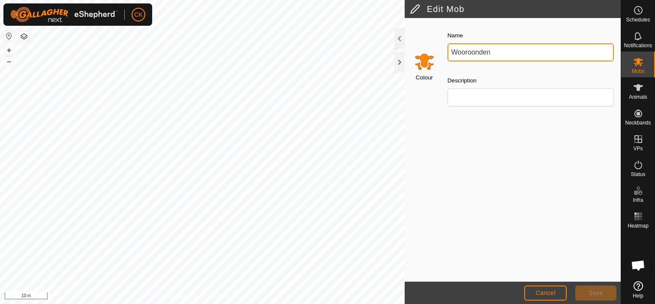
click at [520, 51] on input "Wooroonden" at bounding box center [531, 52] width 166 height 18
type input "W"
type input "Glenrock"
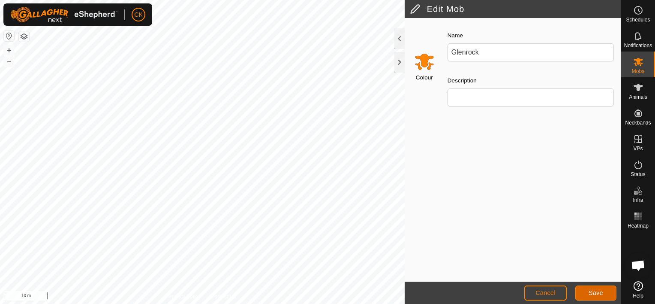
click at [595, 290] on span "Save" at bounding box center [596, 292] width 15 height 7
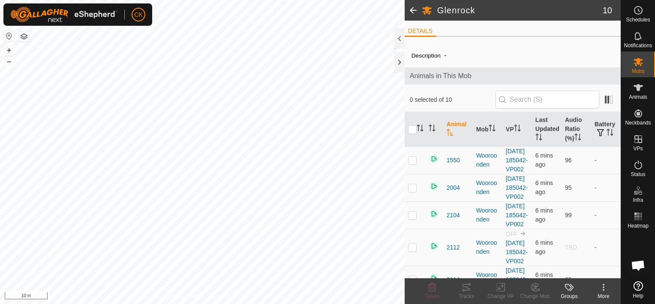
click at [411, 8] on span at bounding box center [413, 10] width 17 height 21
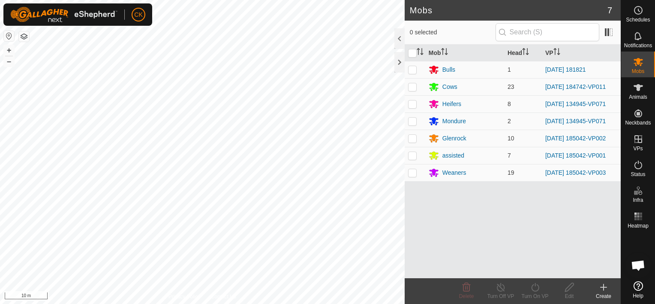
drag, startPoint x: 498, startPoint y: 199, endPoint x: 471, endPoint y: 193, distance: 27.6
click at [471, 193] on div "Mob Head VP Bulls 1 [DATE] 181821 Cows 23 [DATE] 184742-VP011 Heifers 8 [DATE] …" at bounding box center [513, 161] width 216 height 233
click at [412, 103] on p-checkbox at bounding box center [412, 103] width 9 height 7
checkbox input "false"
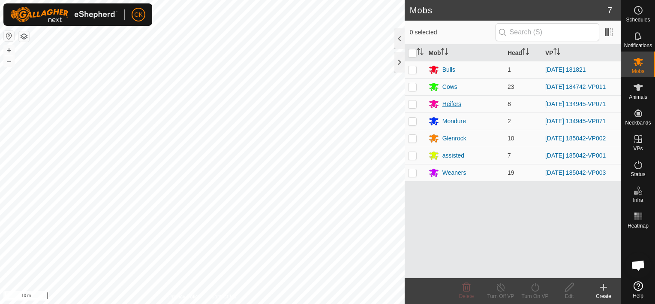
click at [456, 103] on div "Heifers" at bounding box center [452, 104] width 19 height 9
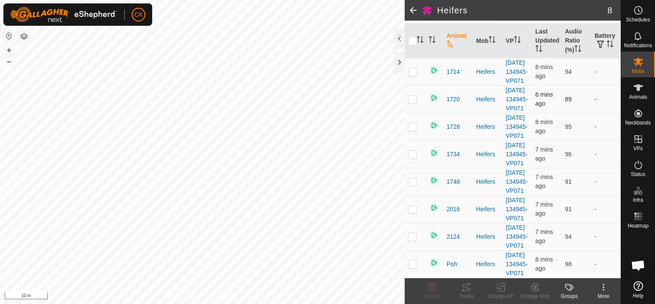
scroll to position [73, 0]
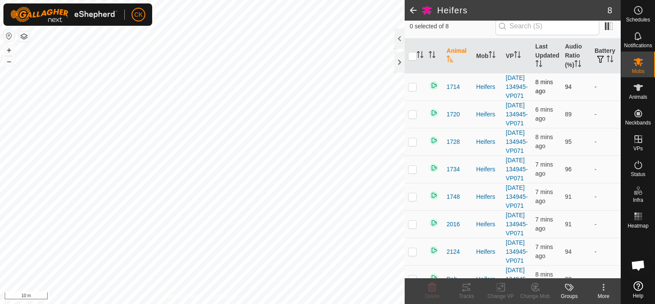
click at [413, 90] on p-checkbox at bounding box center [412, 86] width 9 height 7
checkbox input "true"
click at [412, 118] on p-checkbox at bounding box center [412, 114] width 9 height 7
checkbox input "true"
click at [413, 145] on p-checkbox at bounding box center [412, 141] width 9 height 7
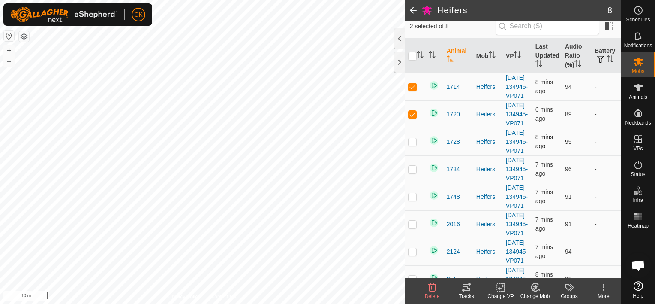
checkbox input "true"
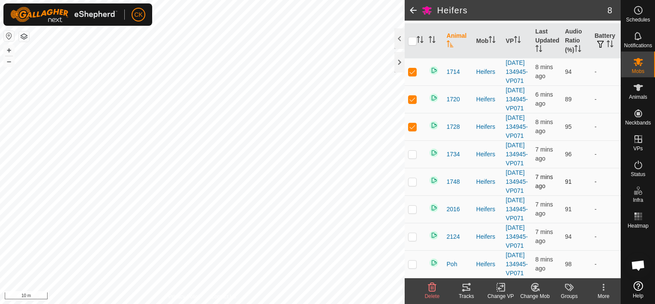
scroll to position [159, 0]
click at [413, 151] on p-checkbox at bounding box center [412, 154] width 9 height 7
checkbox input "true"
click at [413, 178] on p-checkbox at bounding box center [412, 181] width 9 height 7
checkbox input "true"
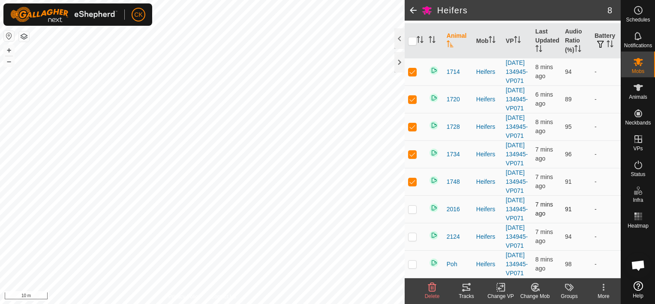
click at [411, 205] on p-checkbox at bounding box center [412, 208] width 9 height 7
checkbox input "true"
click at [412, 233] on p-checkbox at bounding box center [412, 236] width 9 height 7
checkbox input "true"
click at [413, 260] on p-checkbox at bounding box center [412, 263] width 9 height 7
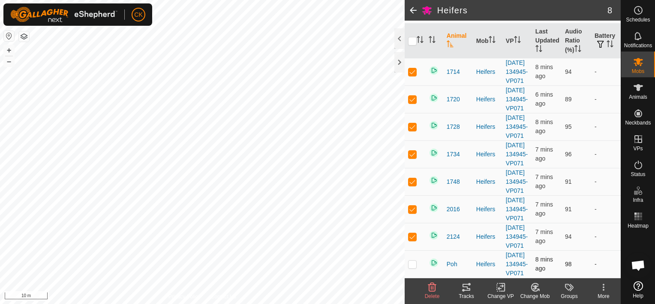
checkbox input "true"
click at [535, 286] on icon at bounding box center [536, 287] width 6 height 4
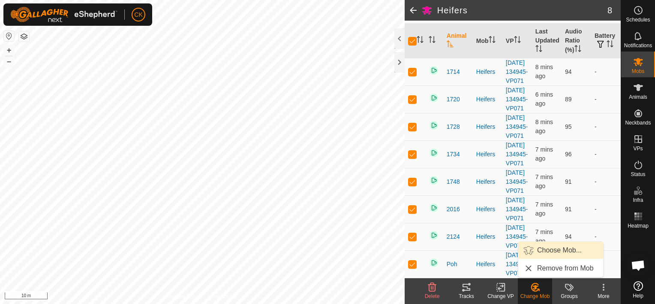
click at [550, 247] on link "Choose Mob..." at bounding box center [561, 249] width 85 height 17
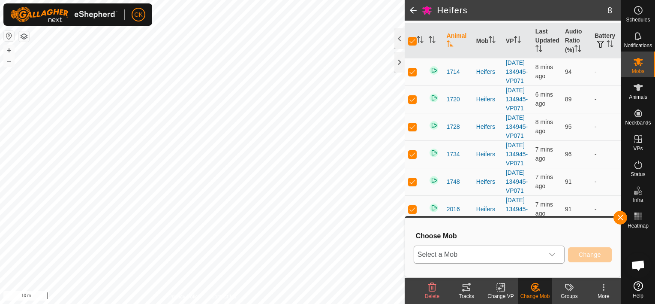
click at [554, 254] on icon "dropdown trigger" at bounding box center [552, 254] width 6 height 3
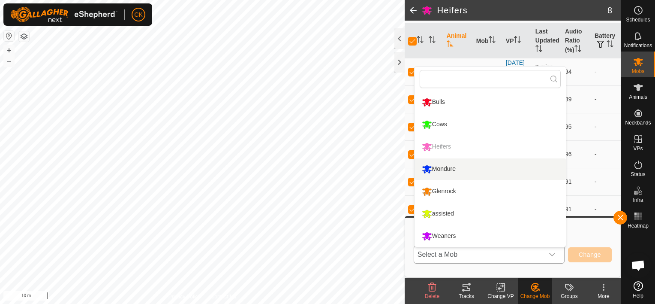
click at [449, 165] on li "Mondure" at bounding box center [490, 168] width 151 height 21
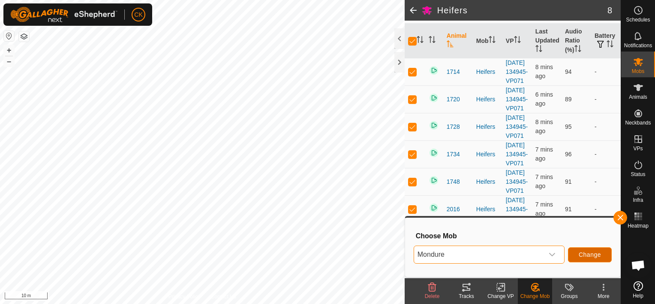
click at [585, 252] on span "Change" at bounding box center [590, 254] width 22 height 7
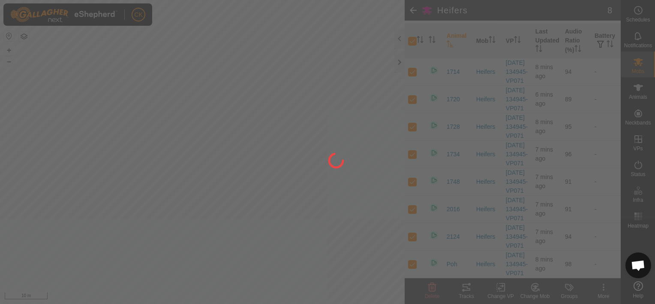
checkbox input "false"
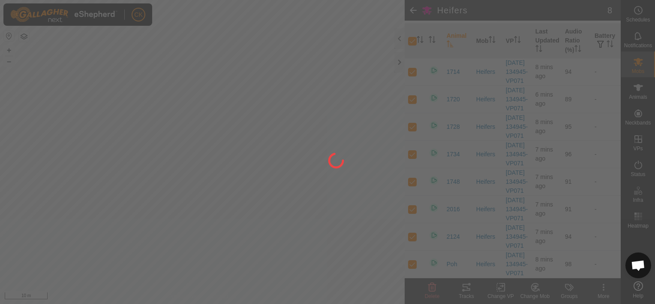
checkbox input "false"
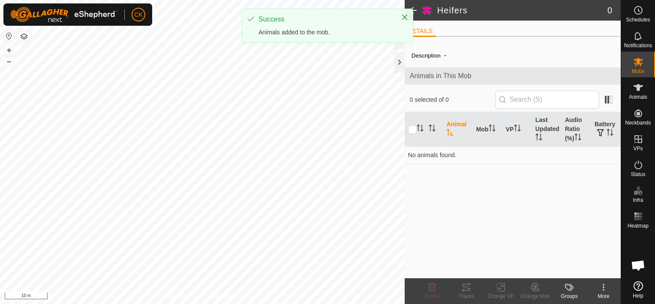
scroll to position [0, 0]
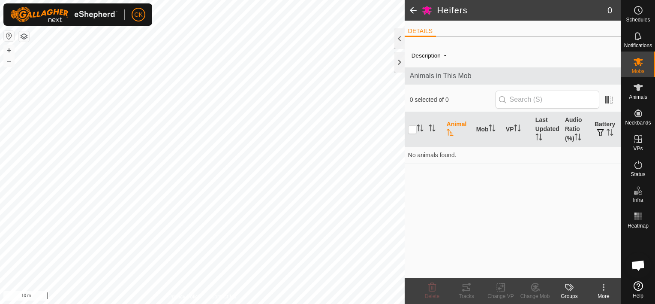
click at [413, 7] on span at bounding box center [413, 10] width 17 height 21
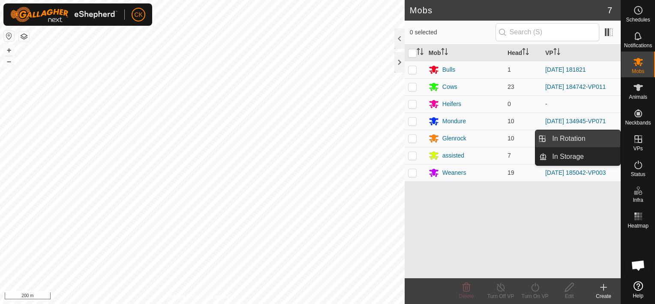
click at [583, 138] on link "In Rotation" at bounding box center [583, 138] width 73 height 17
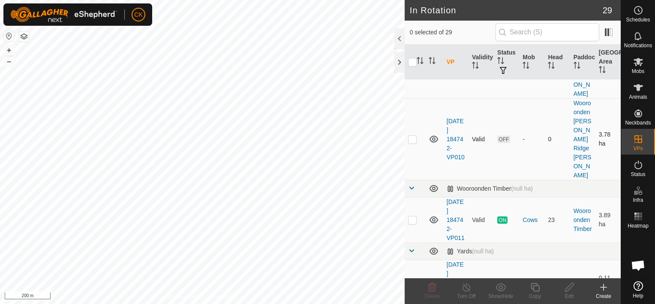
scroll to position [1440, 0]
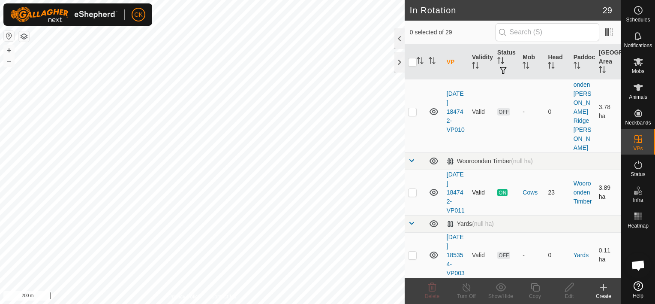
click at [412, 189] on p-checkbox at bounding box center [412, 192] width 9 height 7
checkbox input "true"
click at [536, 285] on icon at bounding box center [535, 287] width 9 height 9
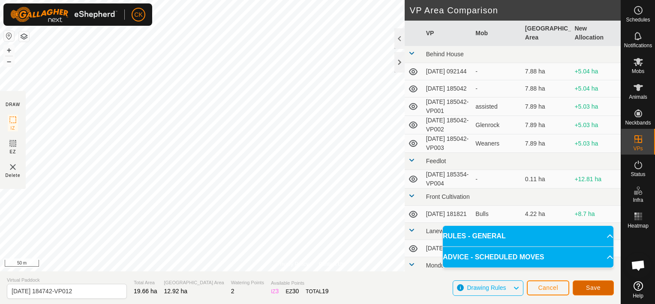
click at [584, 286] on button "Save" at bounding box center [593, 287] width 41 height 15
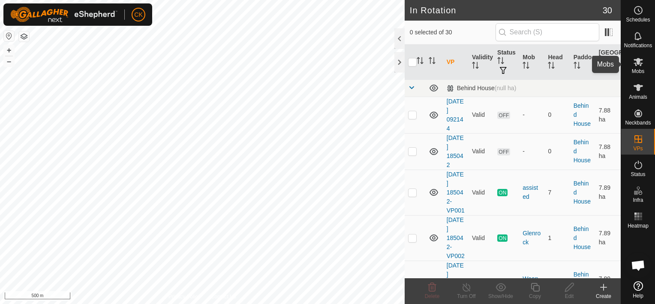
click at [637, 58] on icon at bounding box center [638, 62] width 9 height 8
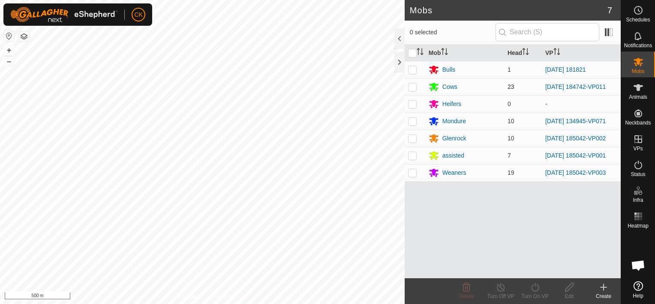
click at [411, 86] on p-checkbox at bounding box center [412, 86] width 9 height 7
checkbox input "true"
click at [534, 285] on icon at bounding box center [535, 287] width 11 height 10
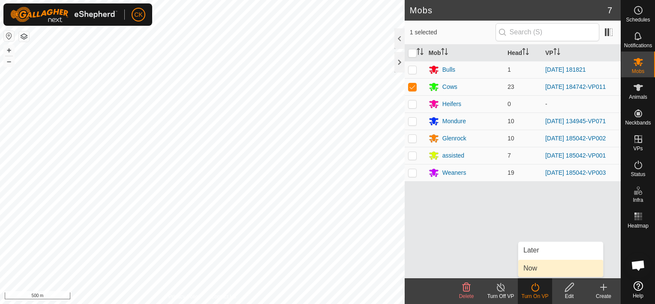
click at [532, 266] on link "Now" at bounding box center [561, 267] width 85 height 17
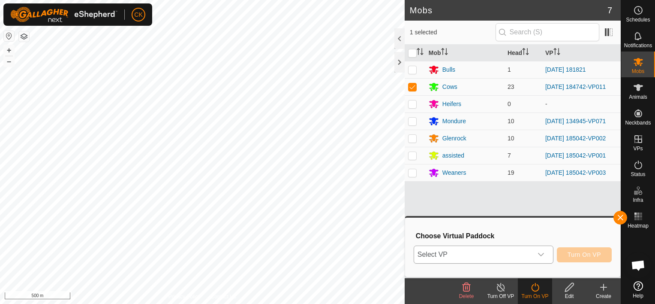
click at [544, 252] on icon "dropdown trigger" at bounding box center [541, 254] width 7 height 7
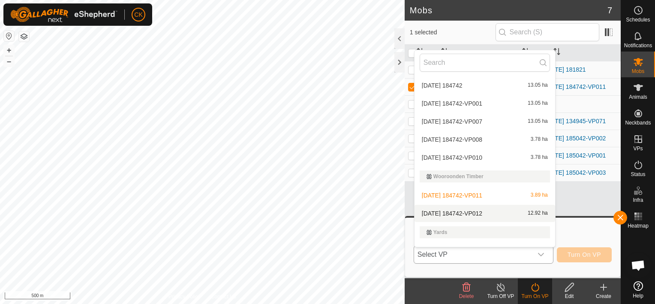
scroll to position [605, 0]
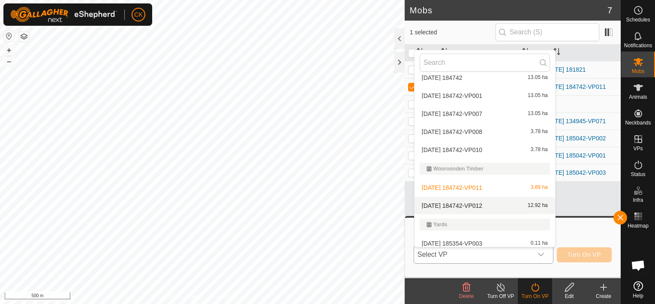
click at [477, 200] on li "2025-09-12 184742-VP012 12.92 ha" at bounding box center [485, 205] width 141 height 17
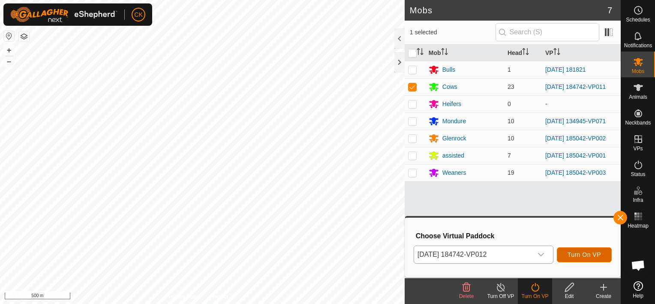
click at [585, 253] on span "Turn On VP" at bounding box center [584, 254] width 33 height 7
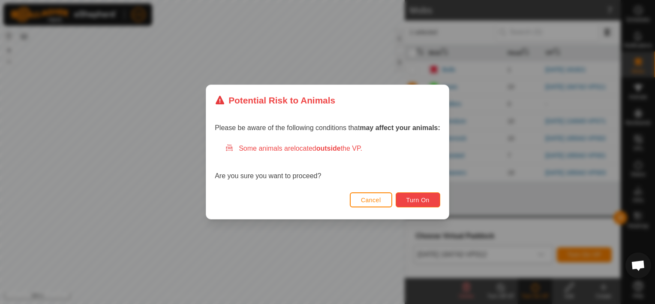
click at [416, 198] on span "Turn On" at bounding box center [418, 199] width 23 height 7
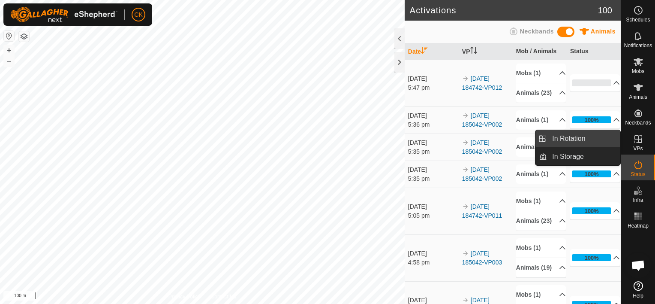
click at [619, 132] on link "In Rotation" at bounding box center [583, 138] width 73 height 17
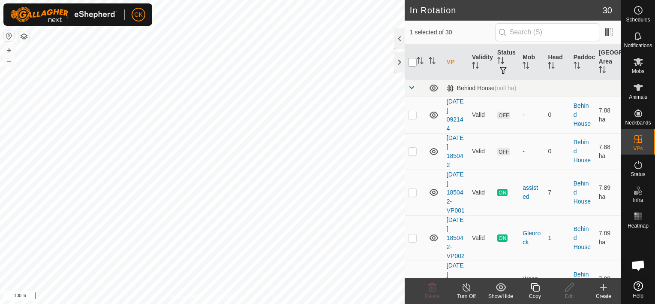
click at [412, 59] on input "checkbox" at bounding box center [412, 62] width 9 height 9
checkbox input "true"
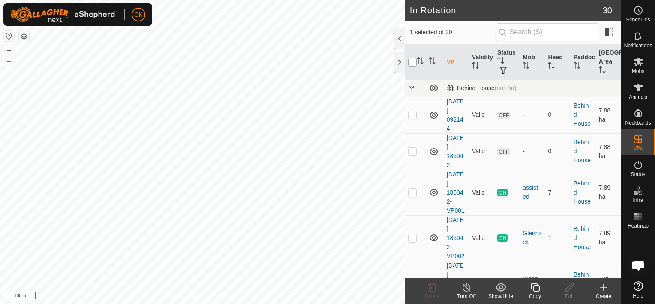
checkbox input "true"
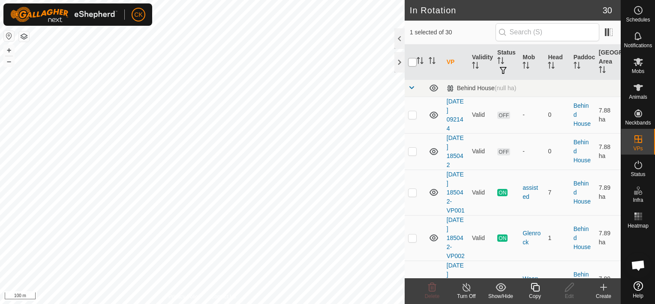
checkbox input "true"
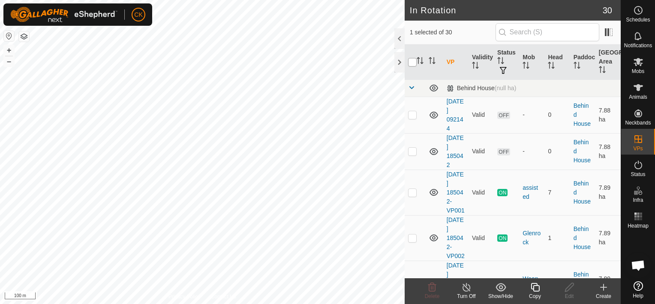
checkbox input "true"
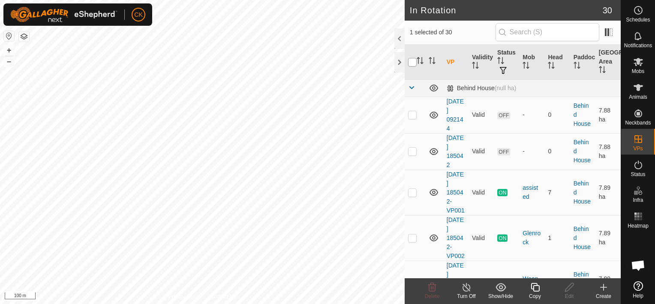
checkbox input "true"
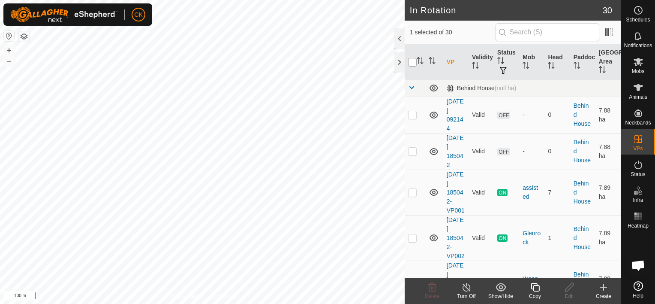
checkbox input "true"
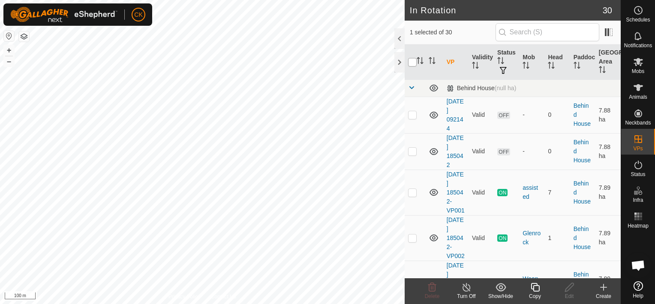
checkbox input "true"
click at [412, 59] on input "checkbox" at bounding box center [412, 62] width 9 height 9
checkbox input "false"
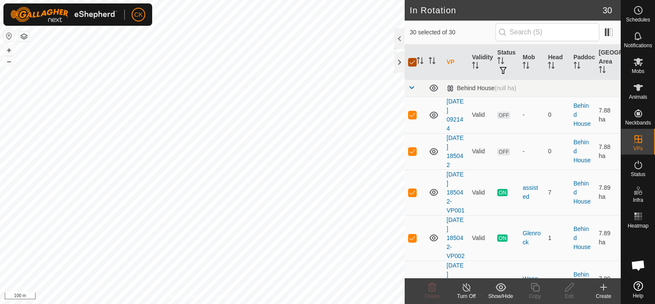
checkbox input "false"
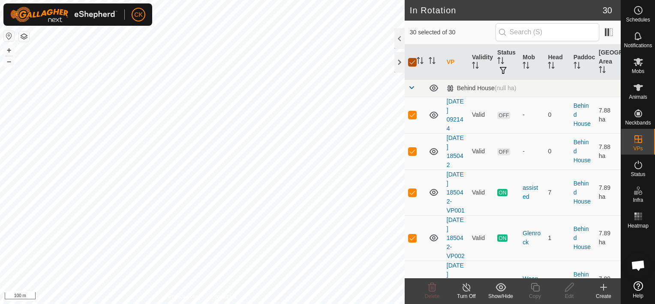
checkbox input "false"
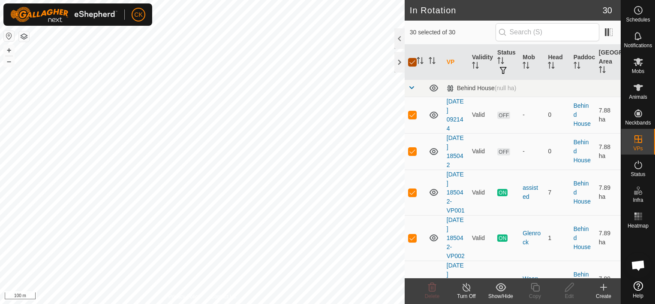
checkbox input "false"
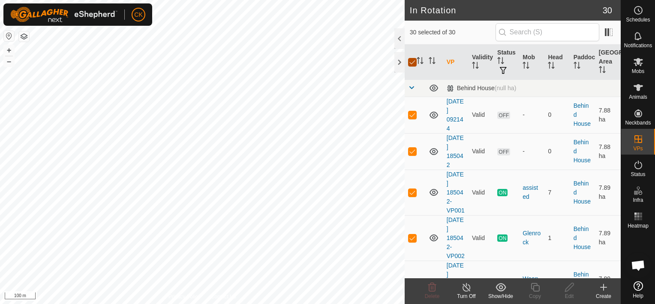
checkbox input "false"
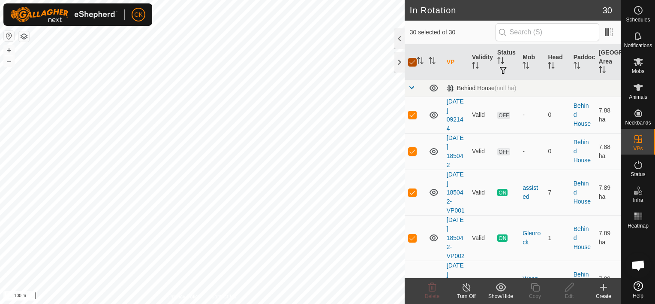
checkbox input "false"
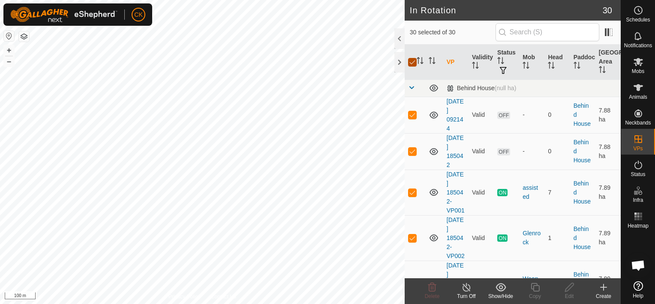
checkbox input "false"
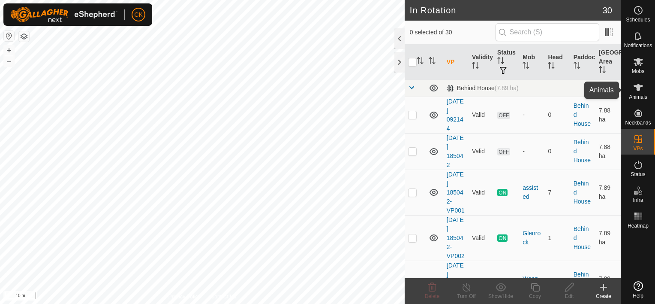
click at [638, 86] on icon at bounding box center [638, 87] width 9 height 7
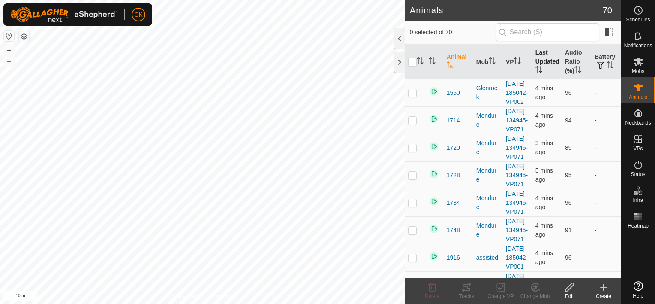
click at [538, 58] on th "Last Updated" at bounding box center [547, 62] width 30 height 35
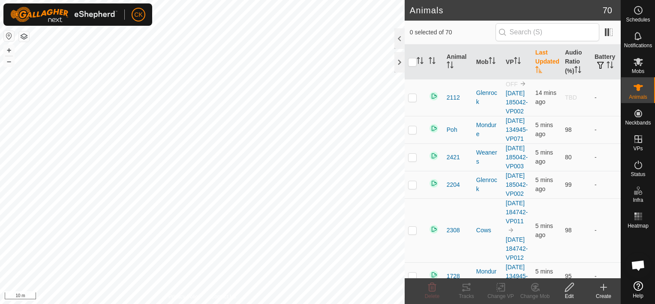
scroll to position [250, 0]
click at [538, 58] on th "Last Updated" at bounding box center [547, 62] width 30 height 35
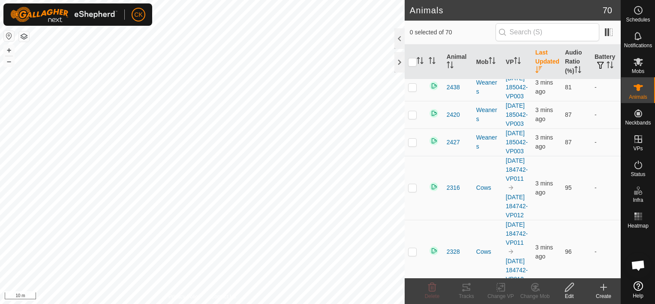
scroll to position [515, 0]
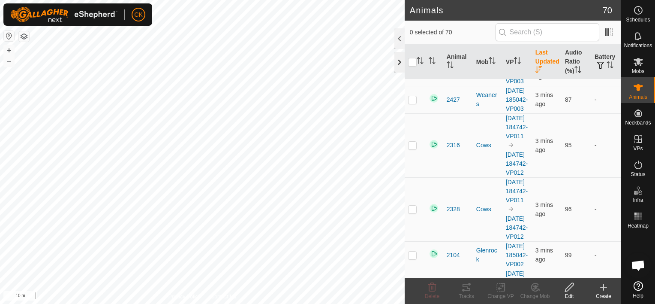
click at [400, 62] on div at bounding box center [400, 62] width 10 height 21
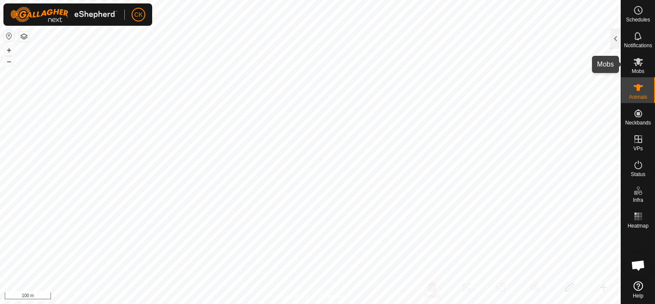
click at [641, 62] on icon at bounding box center [638, 62] width 9 height 8
click at [613, 39] on div at bounding box center [616, 38] width 10 height 21
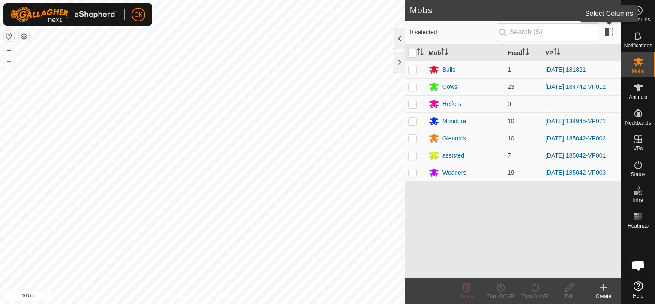
scroll to position [257, 0]
